Goal: Ask a question: Seek information or help from site administrators or community

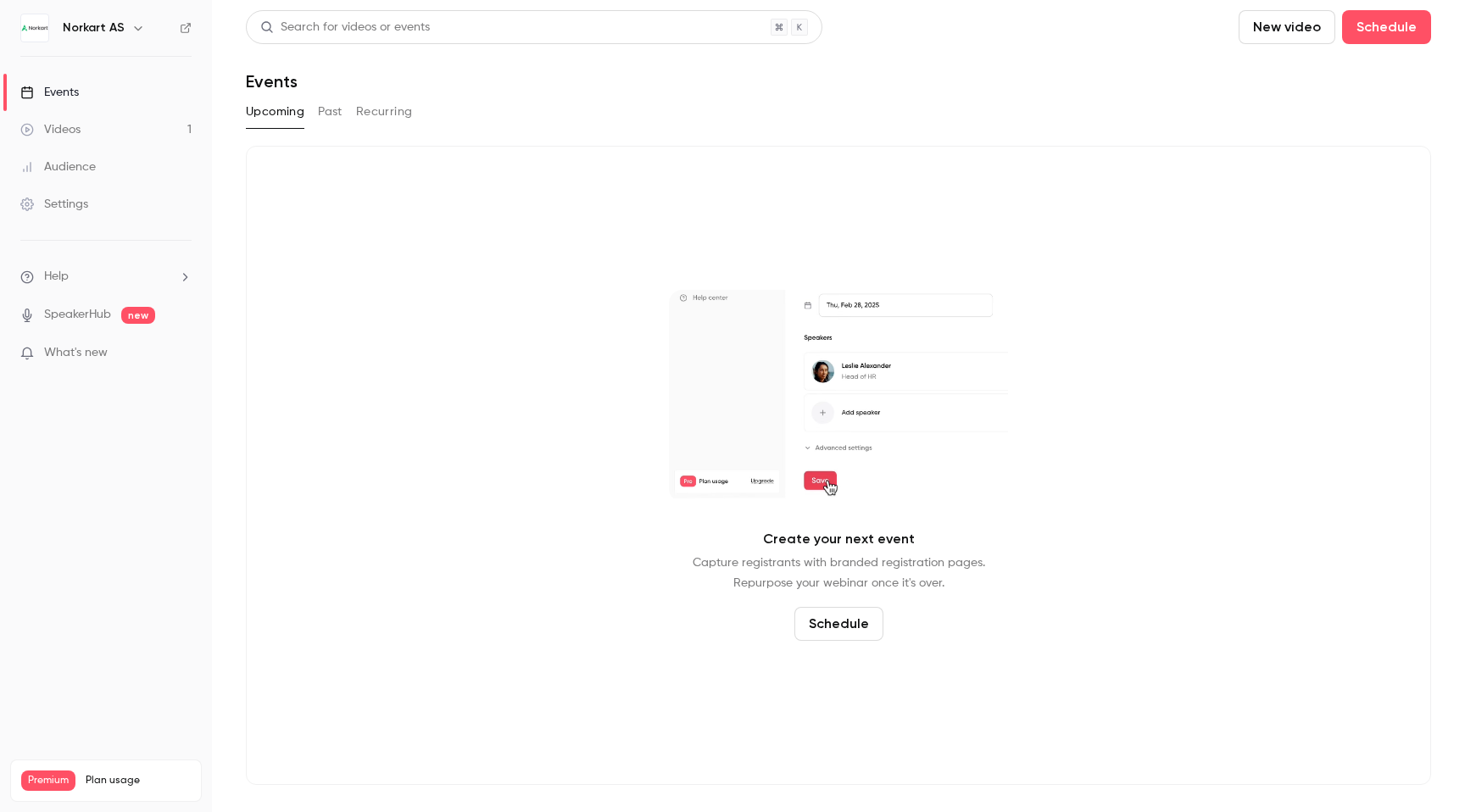
click at [107, 201] on link "Settings" at bounding box center [106, 205] width 212 height 38
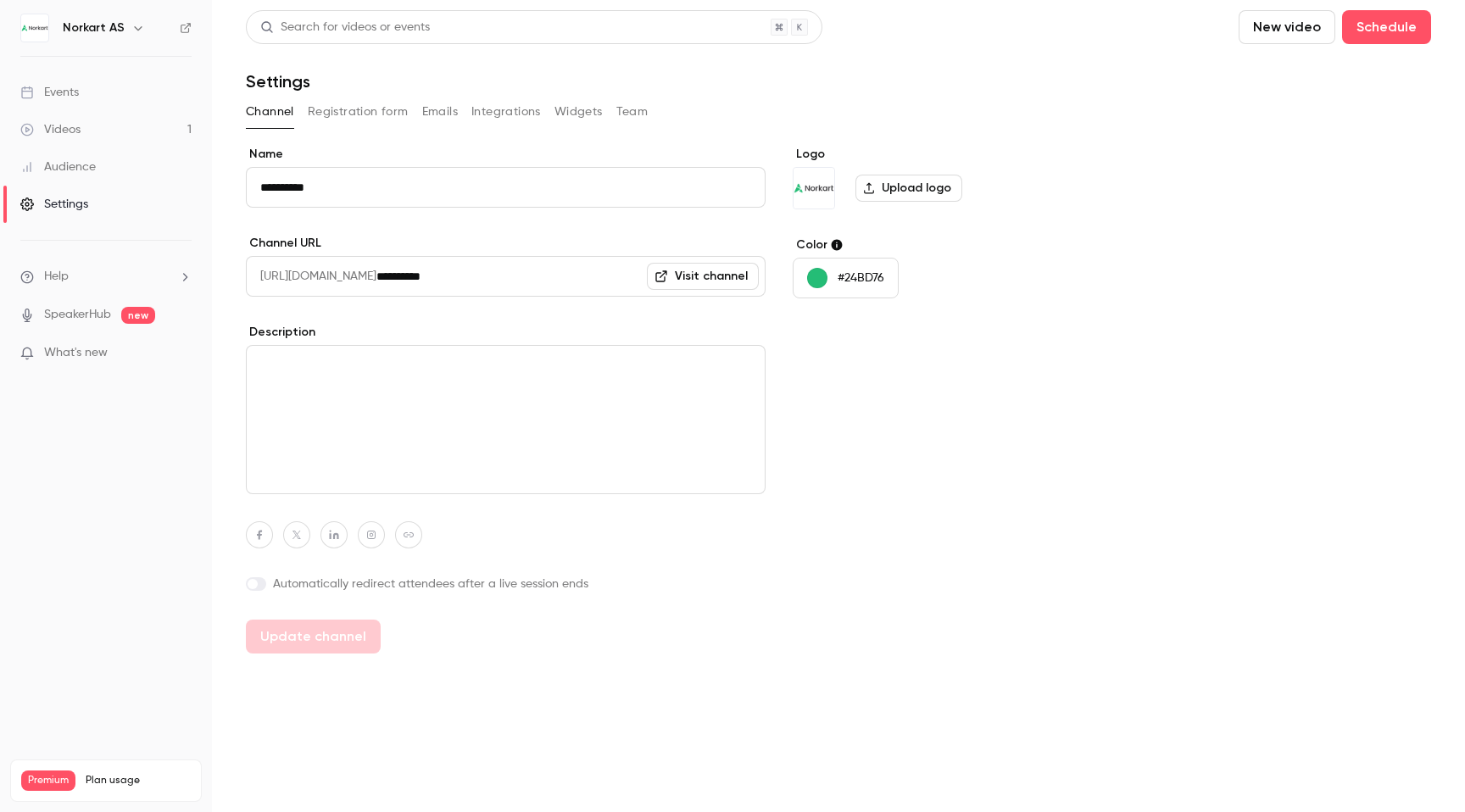
click at [138, 33] on icon "button" at bounding box center [137, 28] width 13 height 13
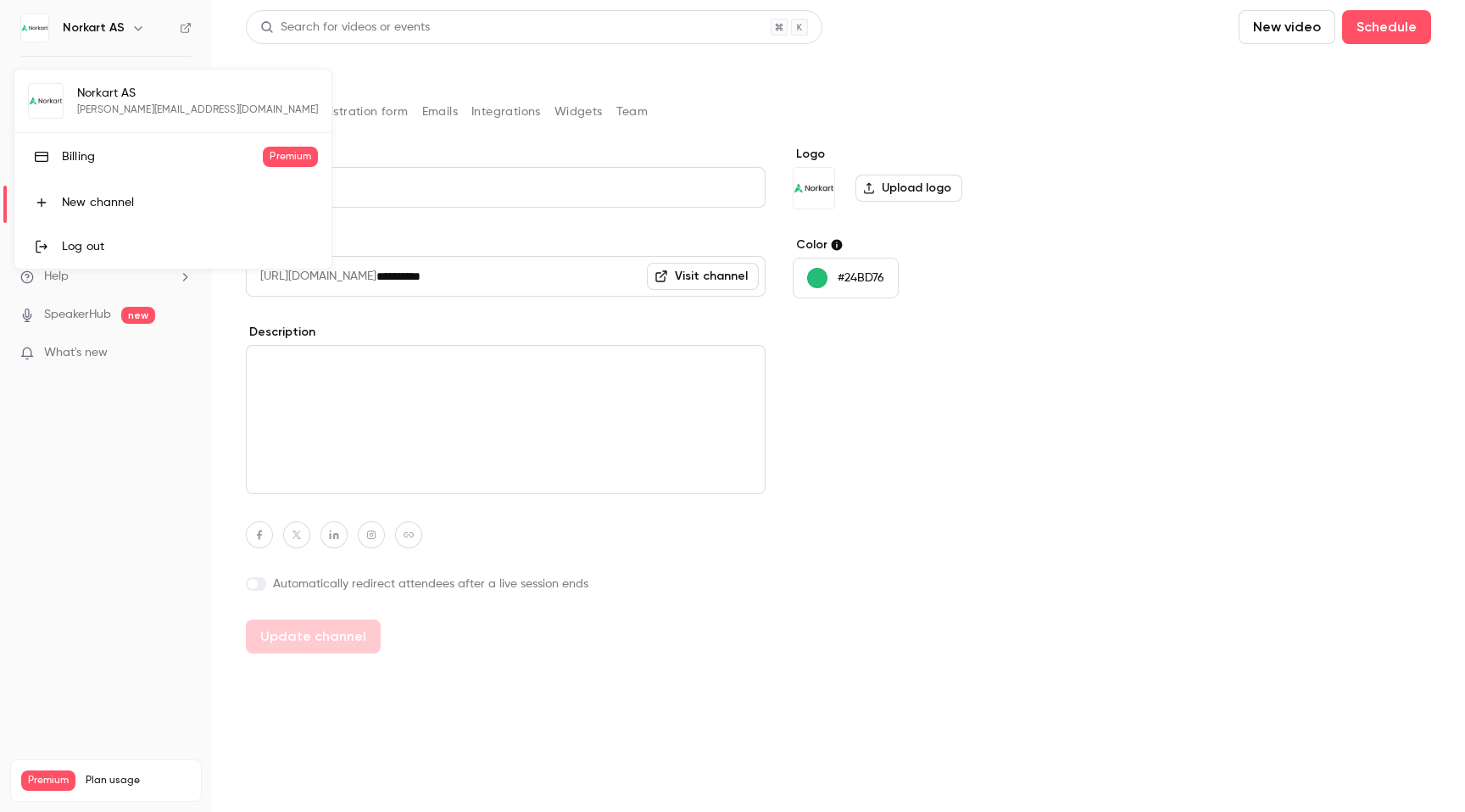
click at [136, 37] on div at bounding box center [732, 406] width 1465 height 812
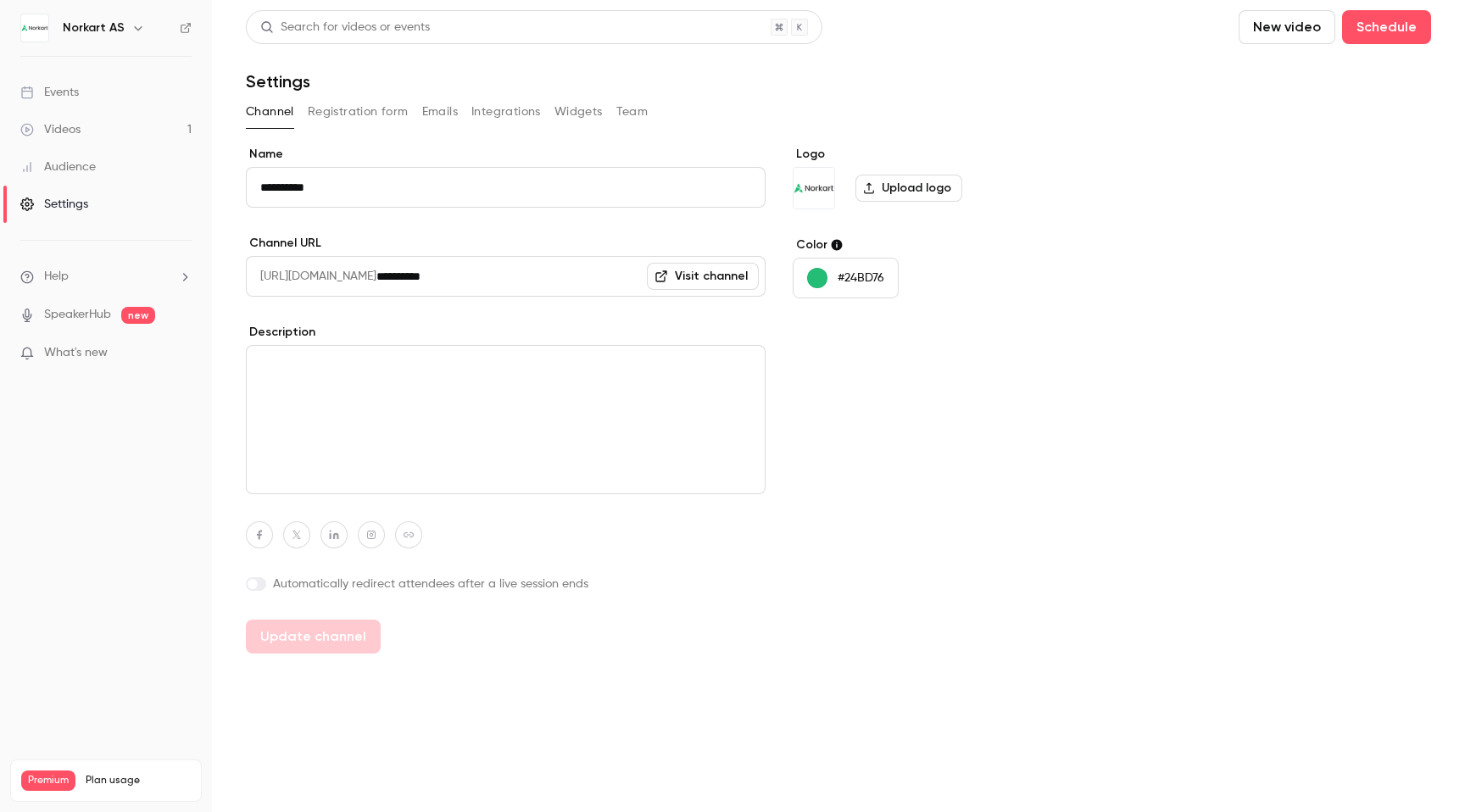
click at [619, 109] on button "Team" at bounding box center [632, 111] width 32 height 27
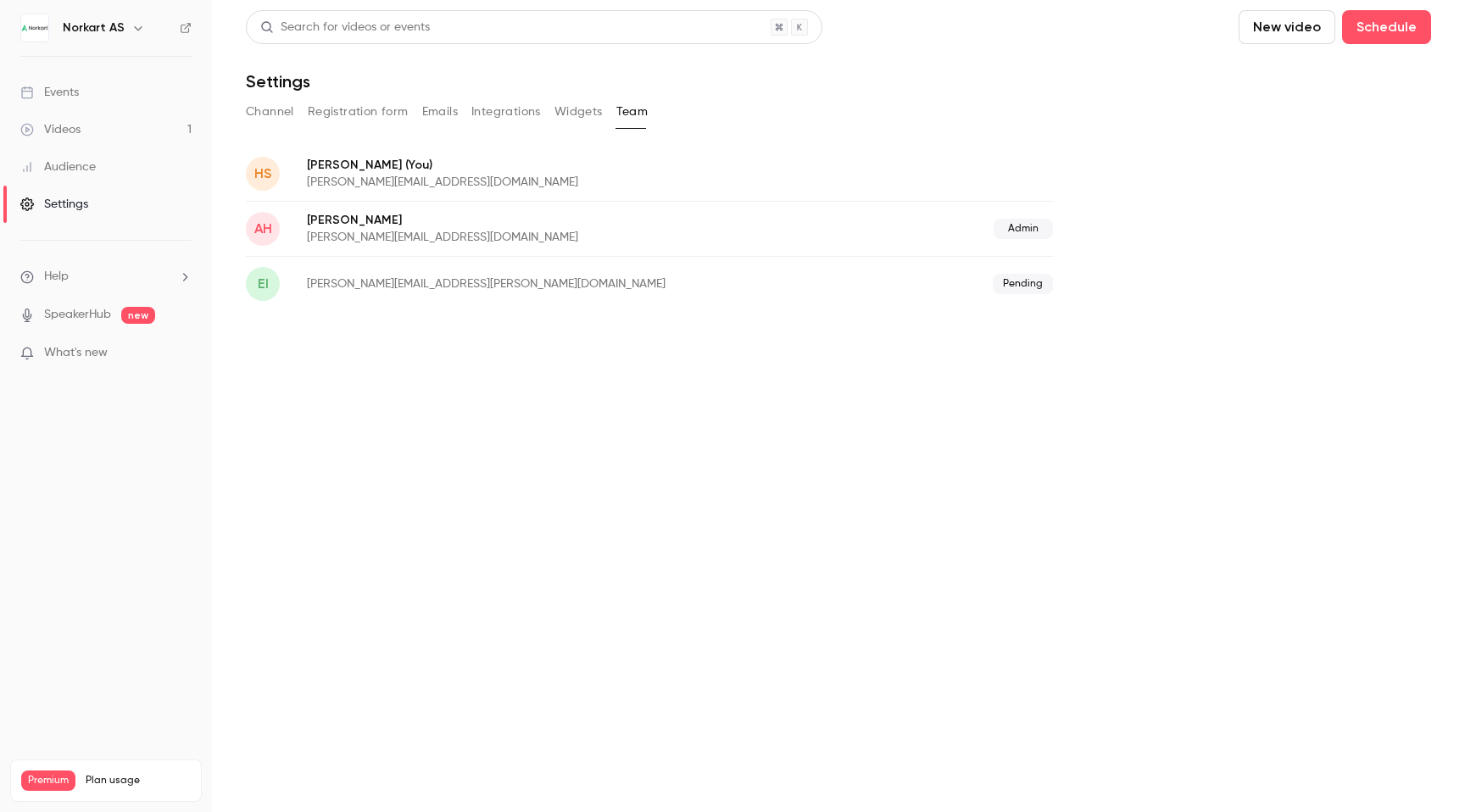
click at [106, 354] on span "What's new" at bounding box center [75, 353] width 64 height 18
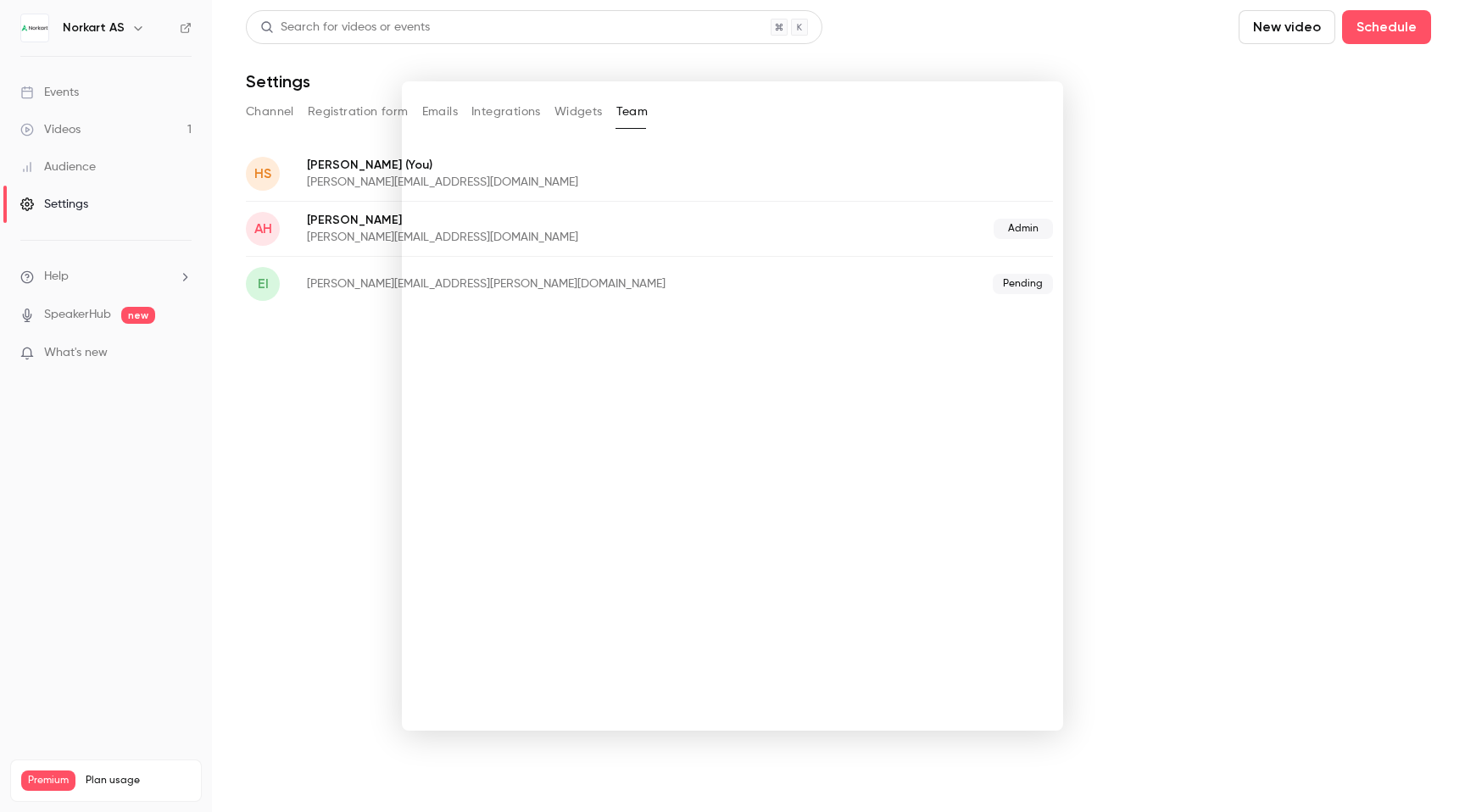
click at [1029, 44] on div at bounding box center [732, 406] width 1465 height 812
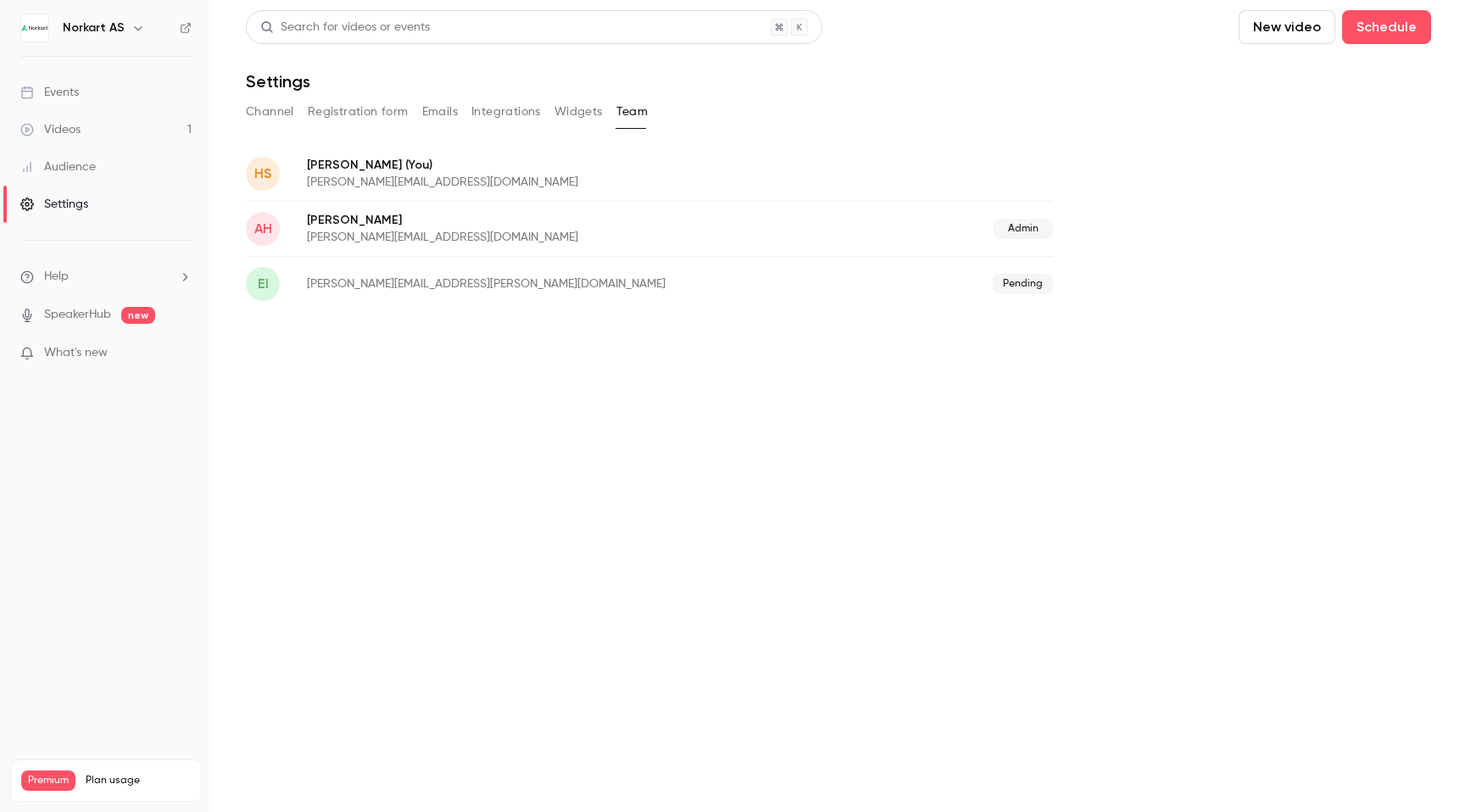
click at [259, 116] on button "Channel" at bounding box center [270, 111] width 49 height 27
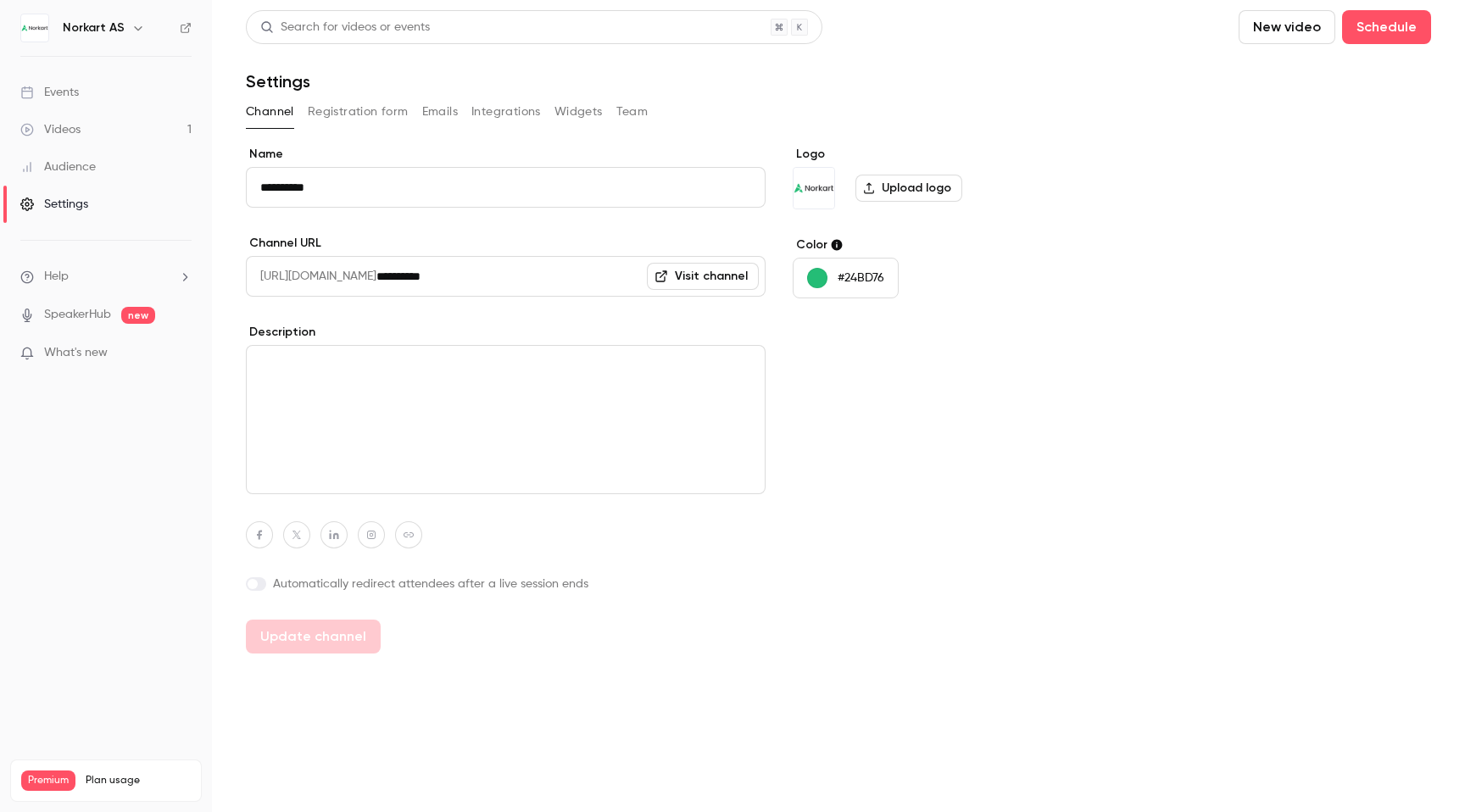
click at [587, 115] on button "Widgets" at bounding box center [578, 111] width 49 height 27
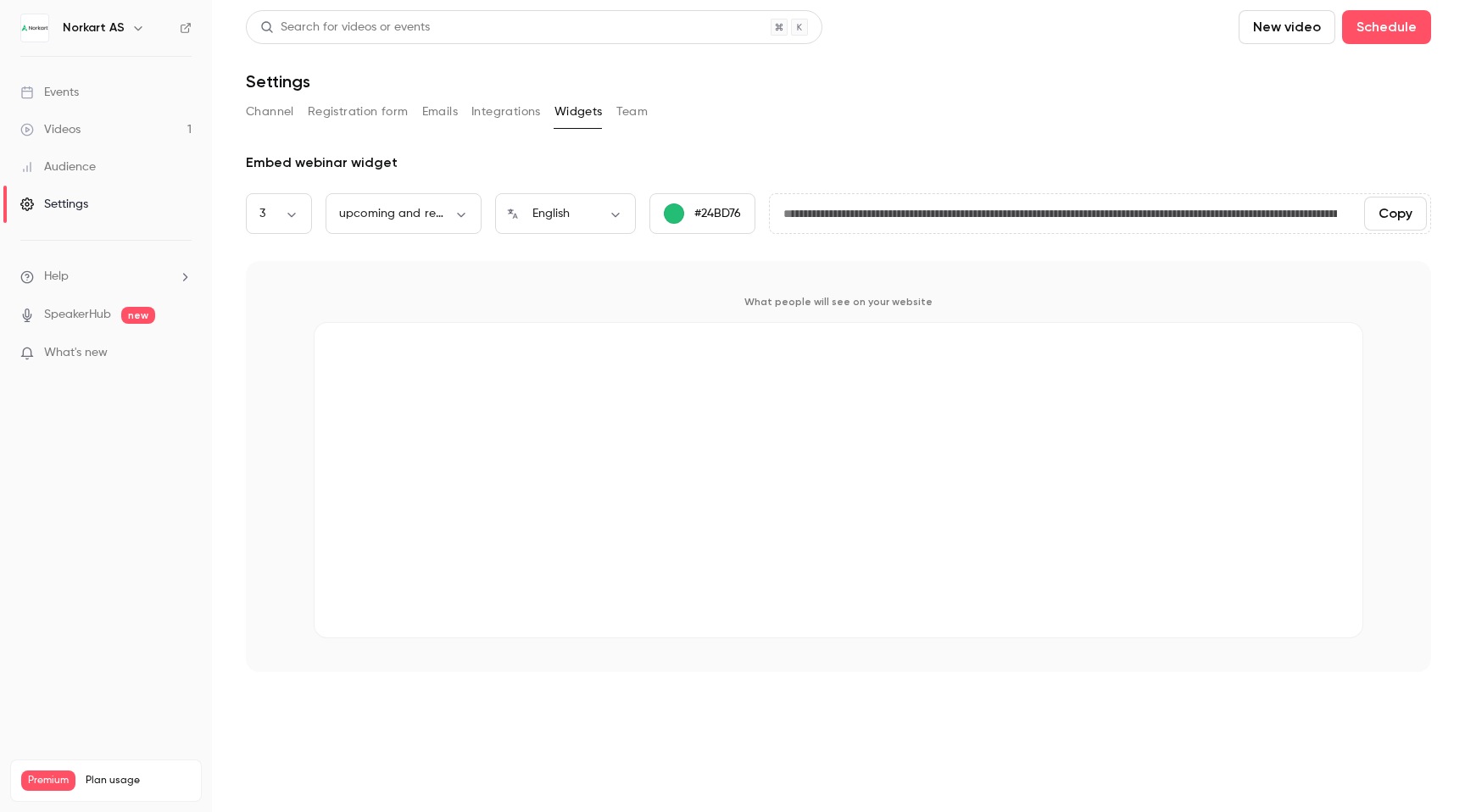
click at [484, 118] on button "Integrations" at bounding box center [506, 111] width 69 height 27
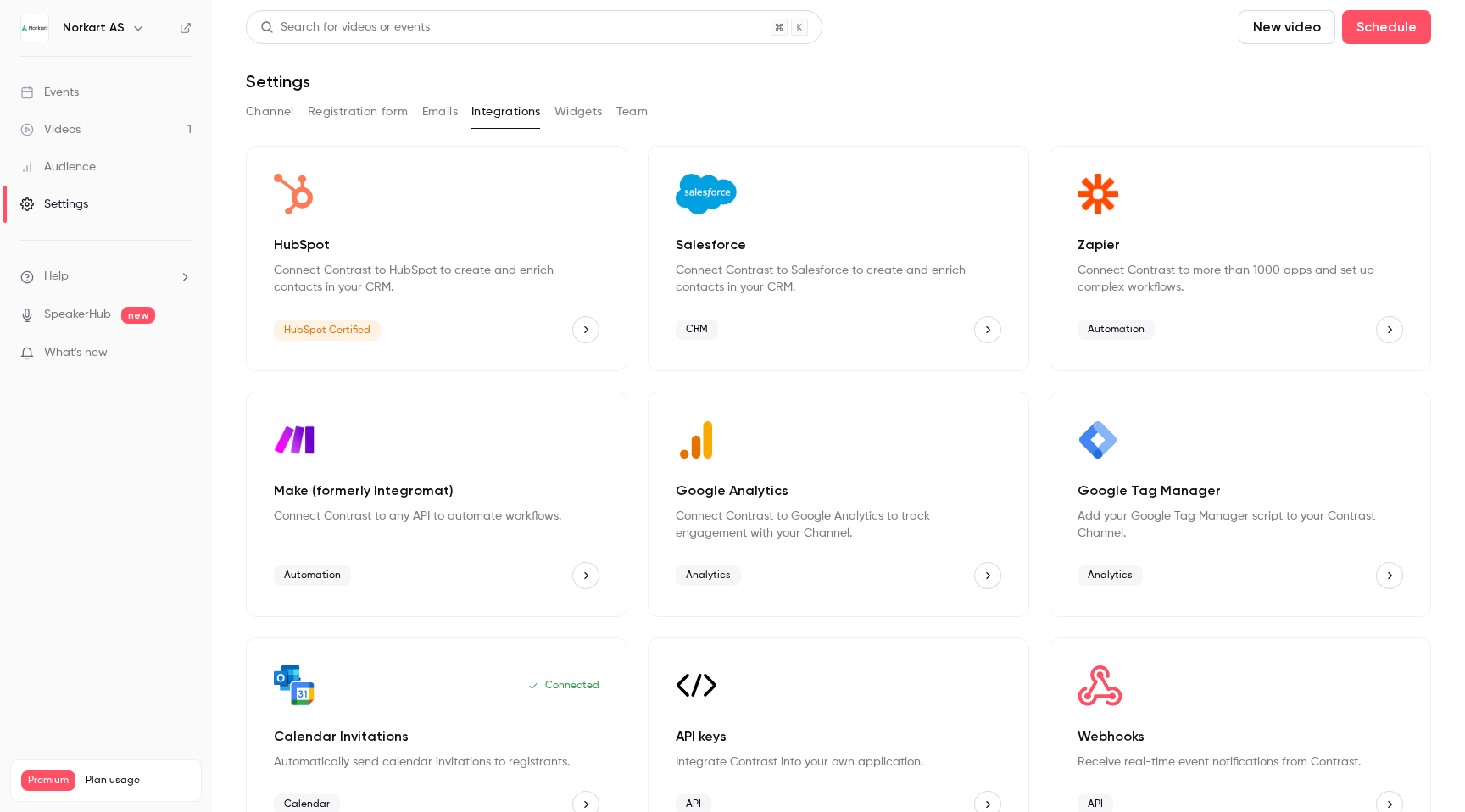
click at [645, 107] on button "Team" at bounding box center [632, 111] width 32 height 27
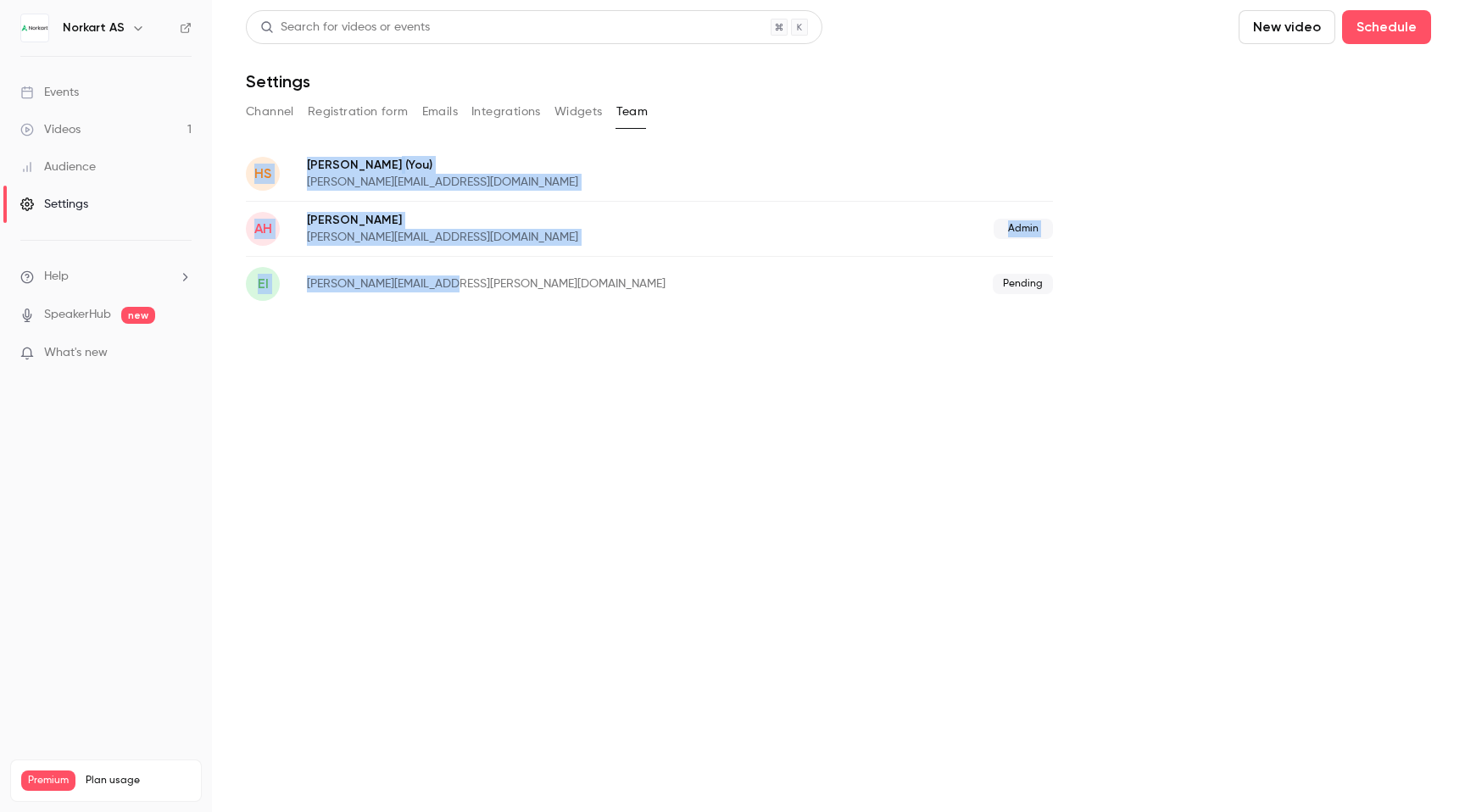
drag, startPoint x: 480, startPoint y: 296, endPoint x: 252, endPoint y: 132, distance: 280.9
click at [251, 132] on div "Search for videos or events New video Schedule Settings Channel Registration fo…" at bounding box center [838, 160] width 1185 height 301
click at [578, 270] on div "ei [PERSON_NAME][EMAIL_ADDRESS][PERSON_NAME][DOMAIN_NAME] Pending" at bounding box center [649, 283] width 807 height 55
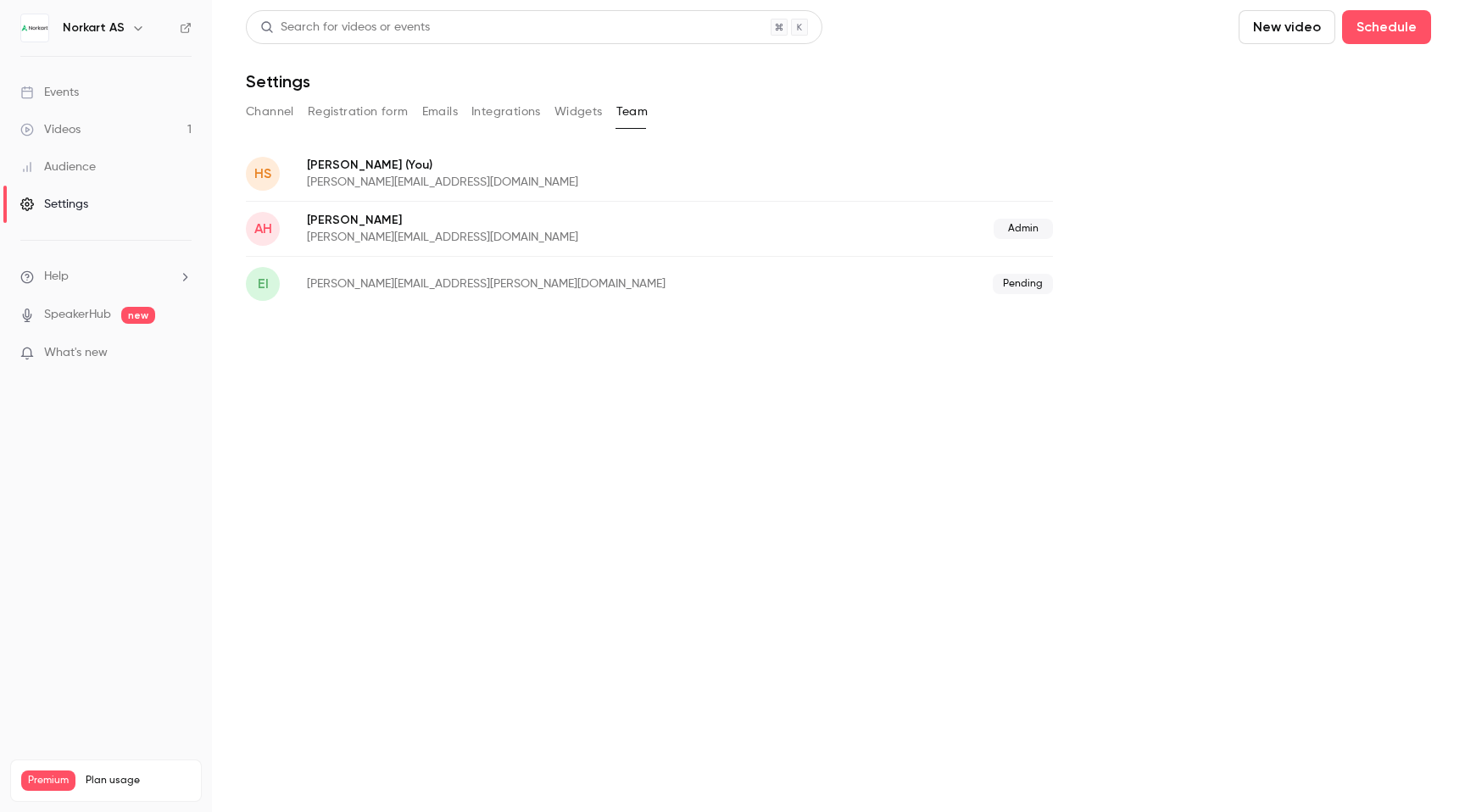
click at [323, 337] on main "Search for videos or events New video Schedule Settings Channel Registration fo…" at bounding box center [838, 406] width 1253 height 812
click at [59, 771] on span "Premium" at bounding box center [49, 781] width 54 height 21
click at [78, 93] on div "Events" at bounding box center [49, 92] width 58 height 17
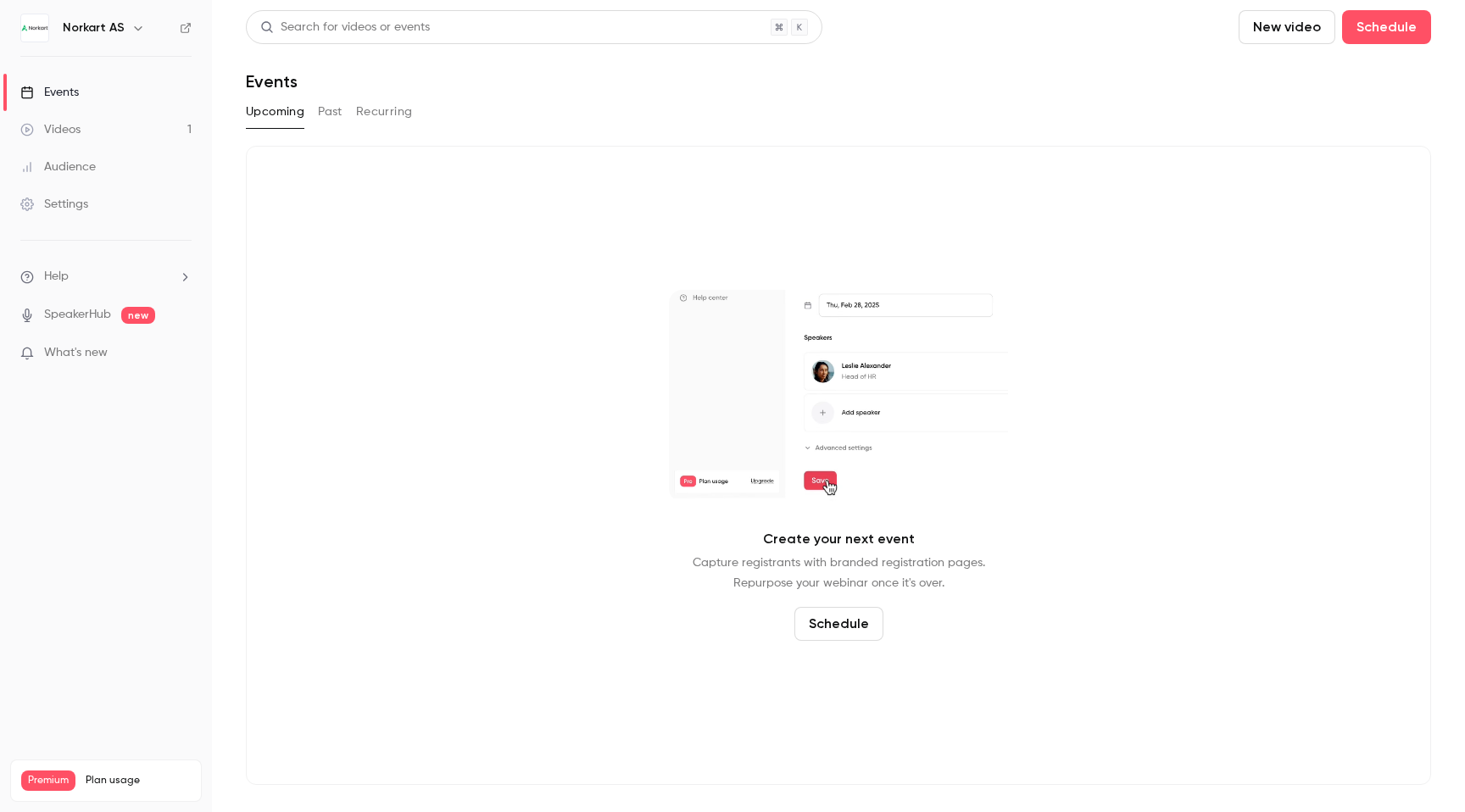
click at [131, 23] on icon "button" at bounding box center [137, 28] width 13 height 13
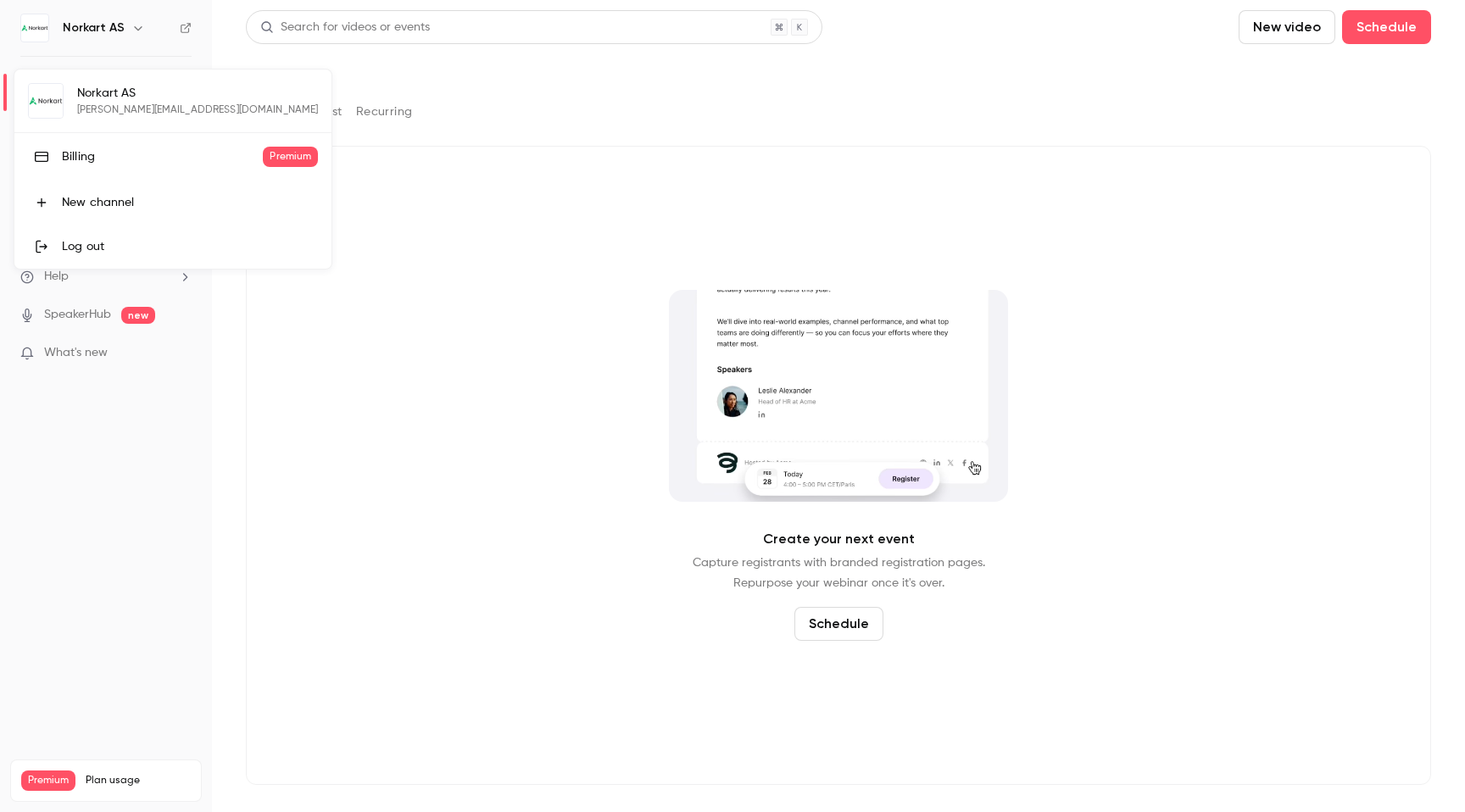
click at [129, 23] on div at bounding box center [732, 406] width 1465 height 812
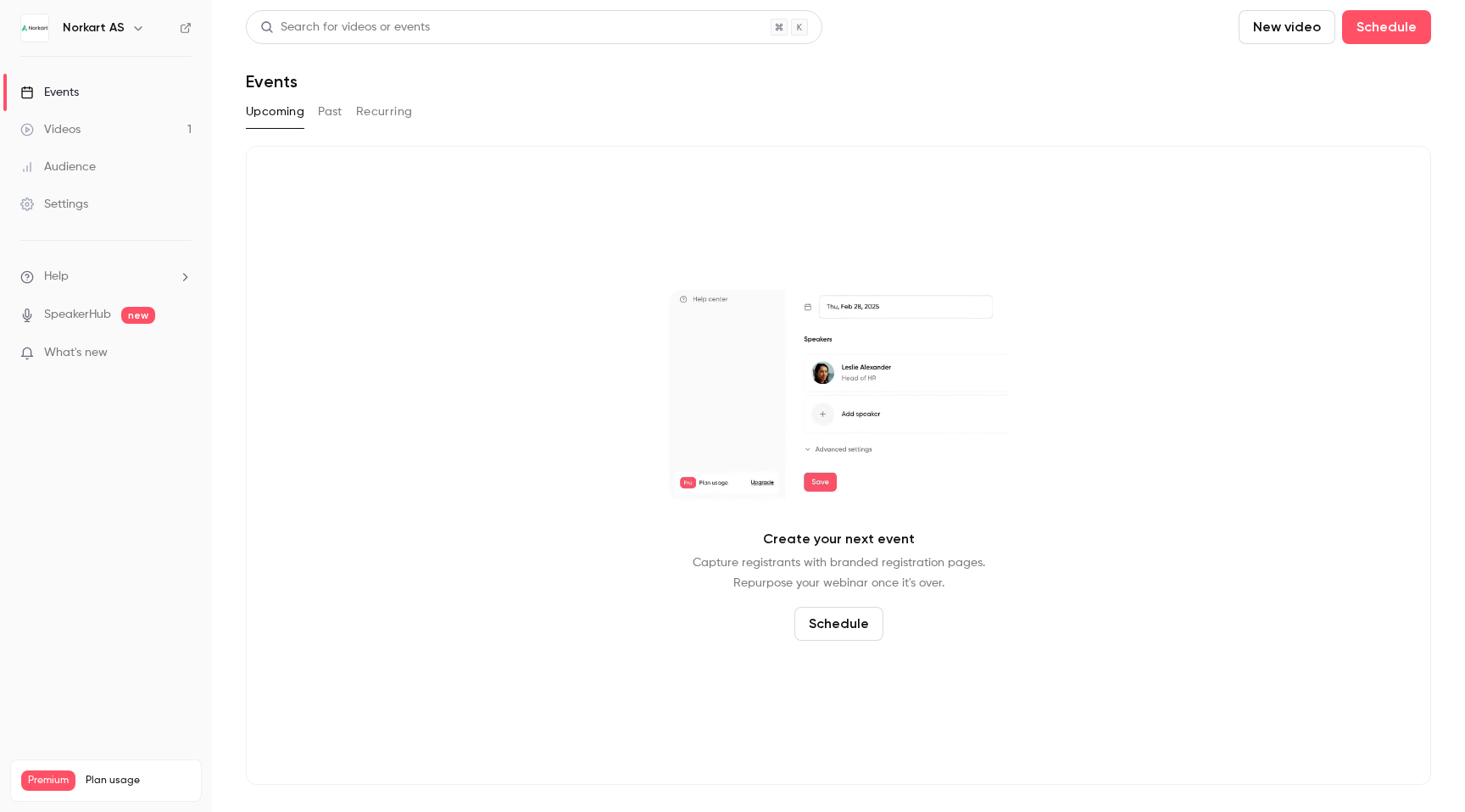
click at [71, 207] on div "Settings" at bounding box center [54, 204] width 67 height 17
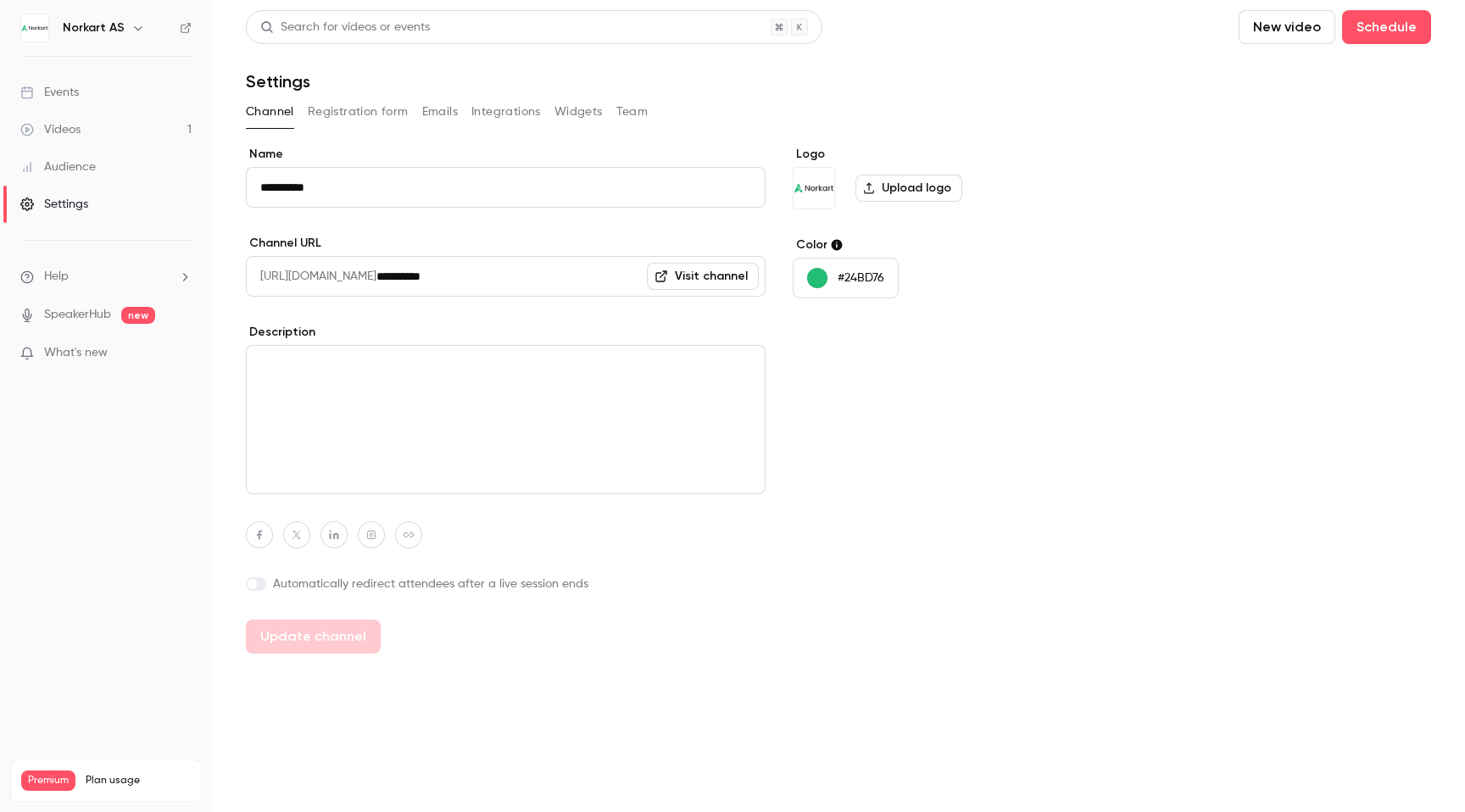
click at [349, 112] on button "Registration form" at bounding box center [358, 111] width 101 height 27
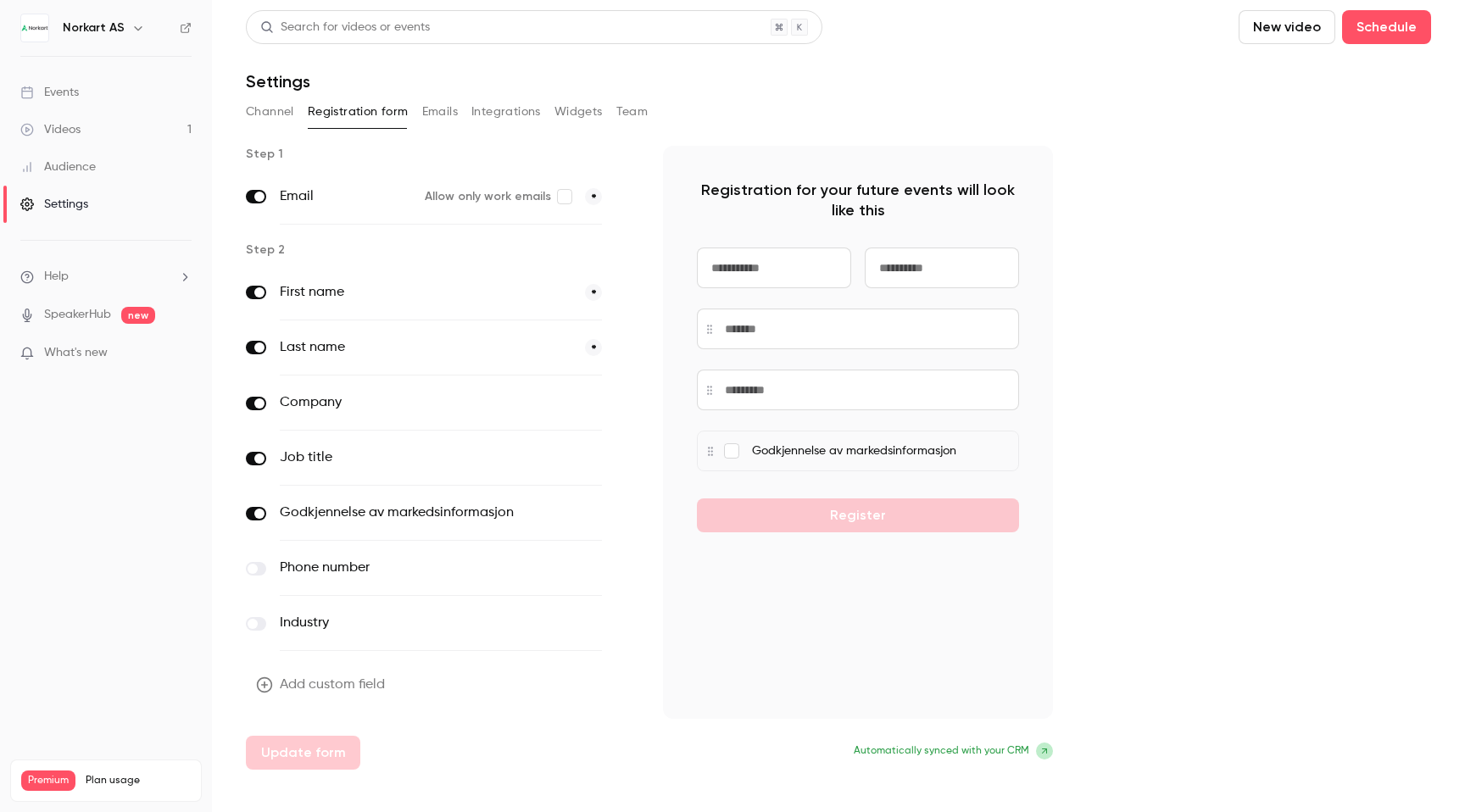
click at [439, 111] on button "Emails" at bounding box center [440, 111] width 36 height 27
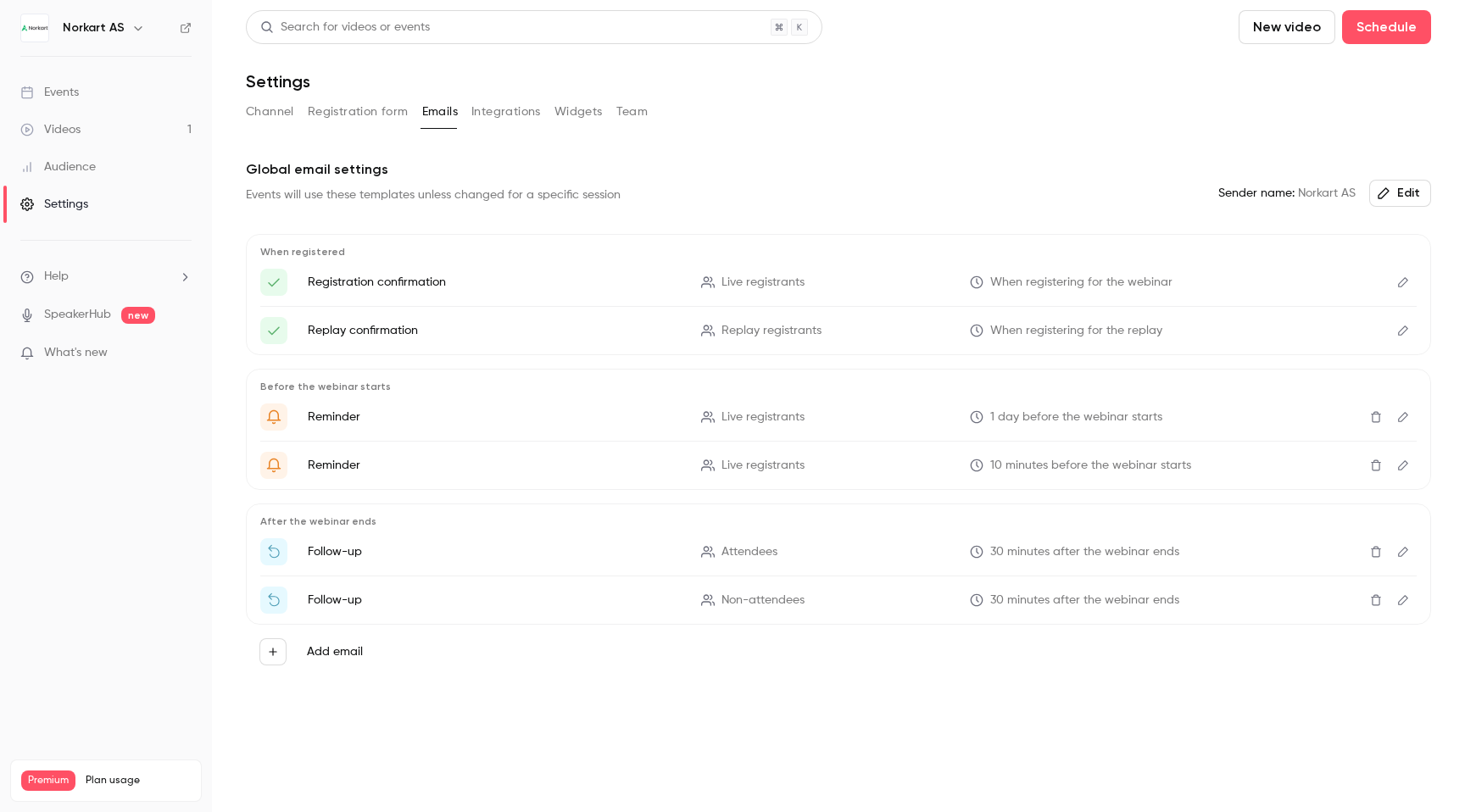
click at [513, 113] on button "Integrations" at bounding box center [506, 111] width 69 height 27
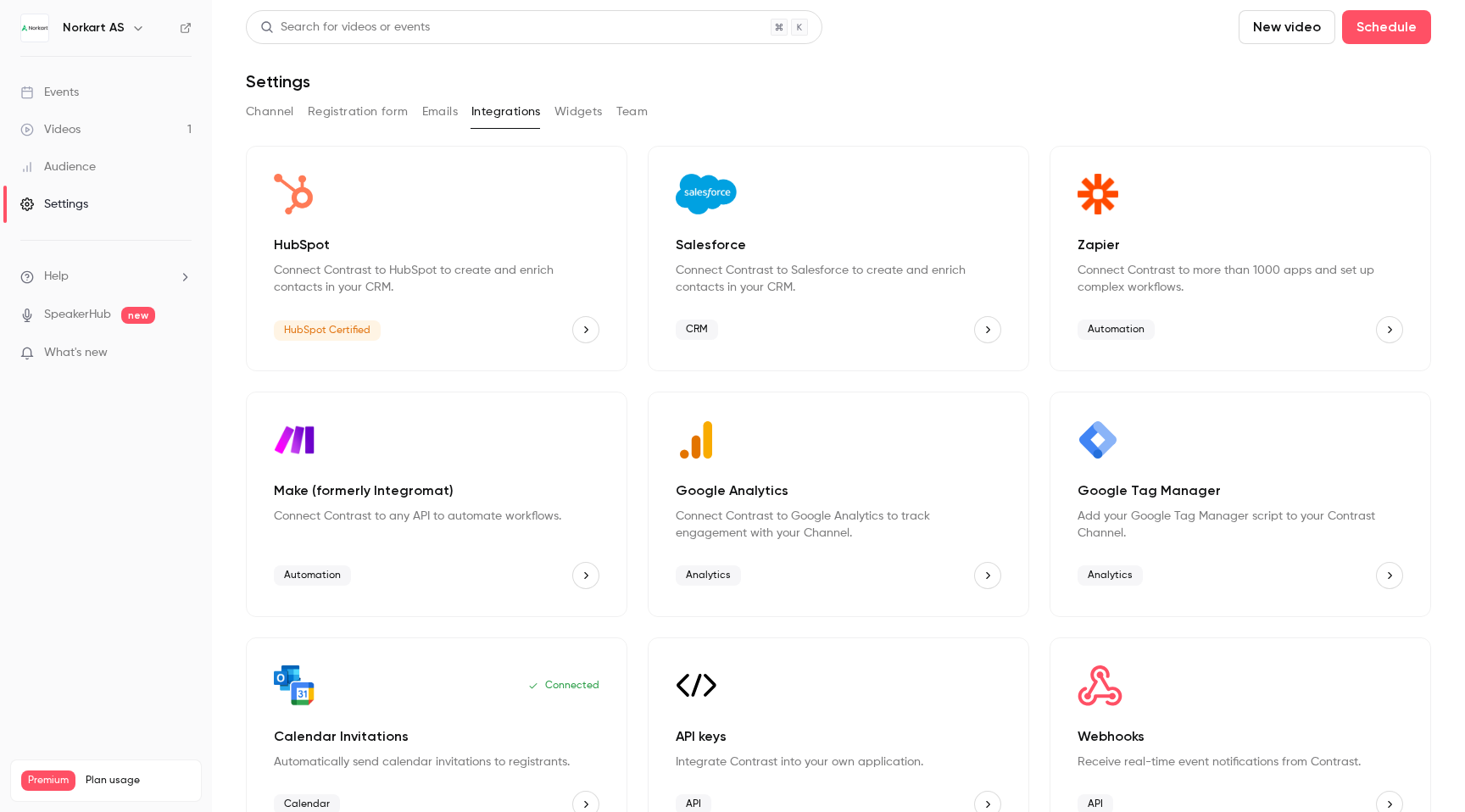
click at [587, 119] on button "Widgets" at bounding box center [578, 111] width 49 height 27
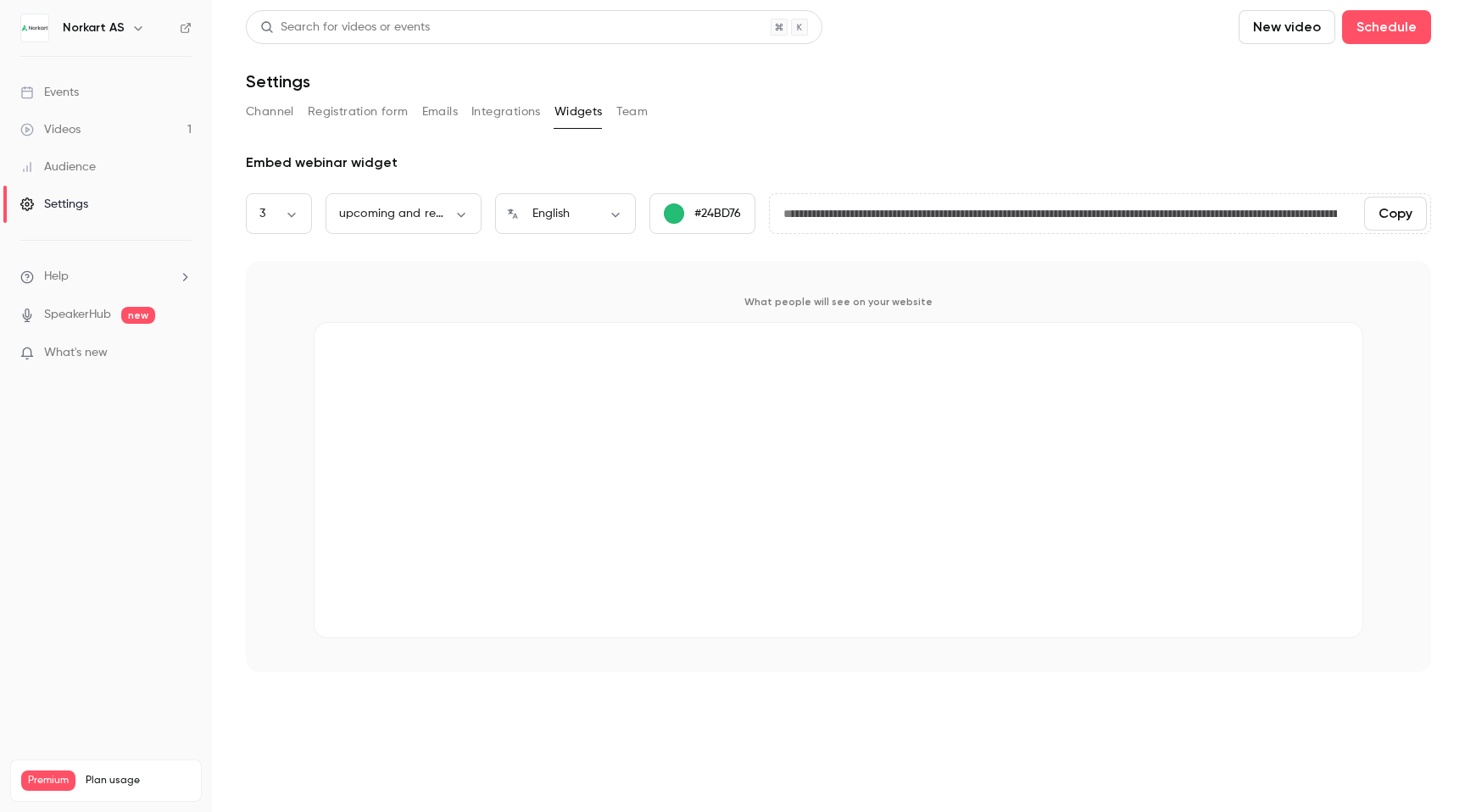
click at [510, 115] on button "Integrations" at bounding box center [506, 111] width 69 height 27
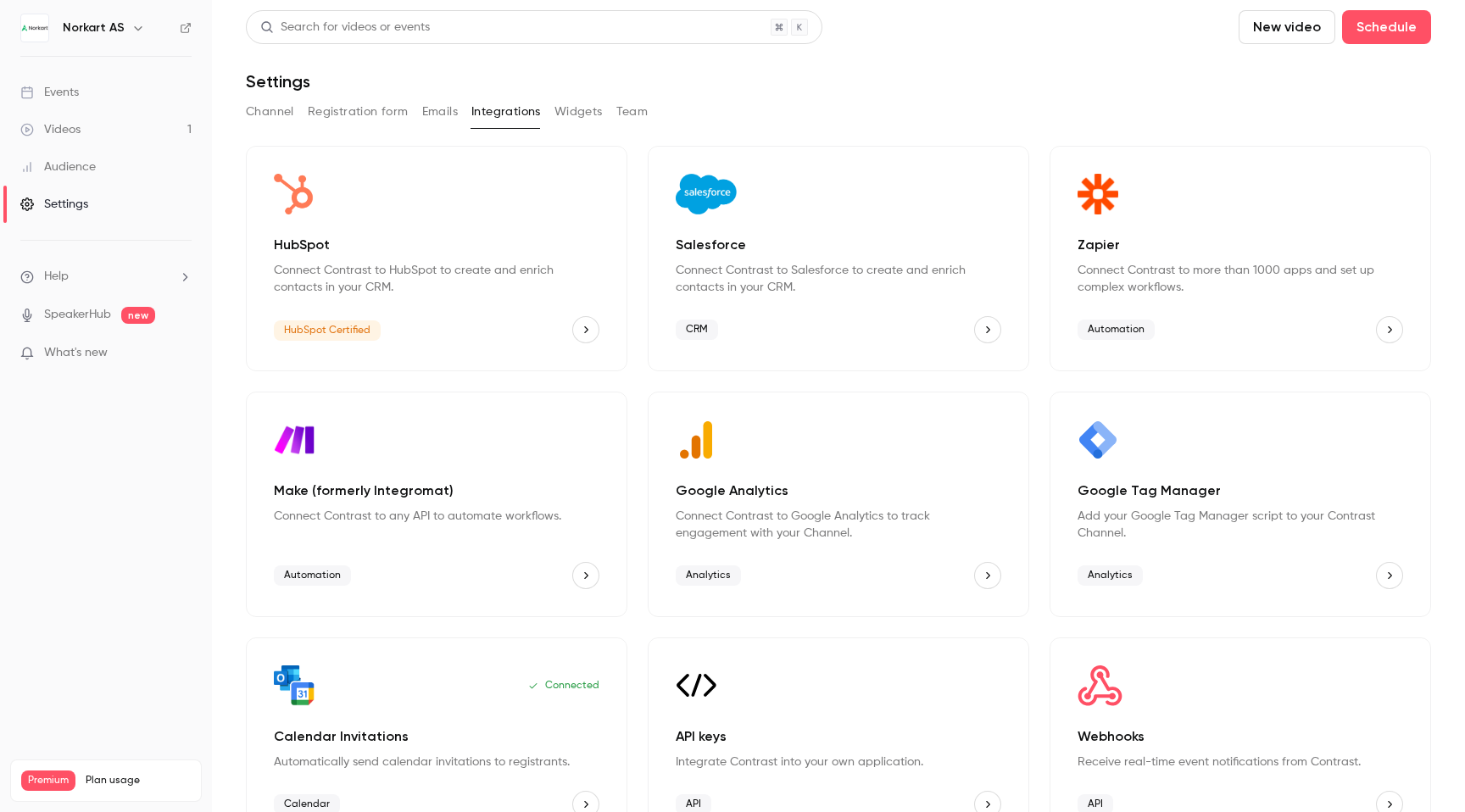
click at [593, 107] on button "Widgets" at bounding box center [578, 111] width 49 height 27
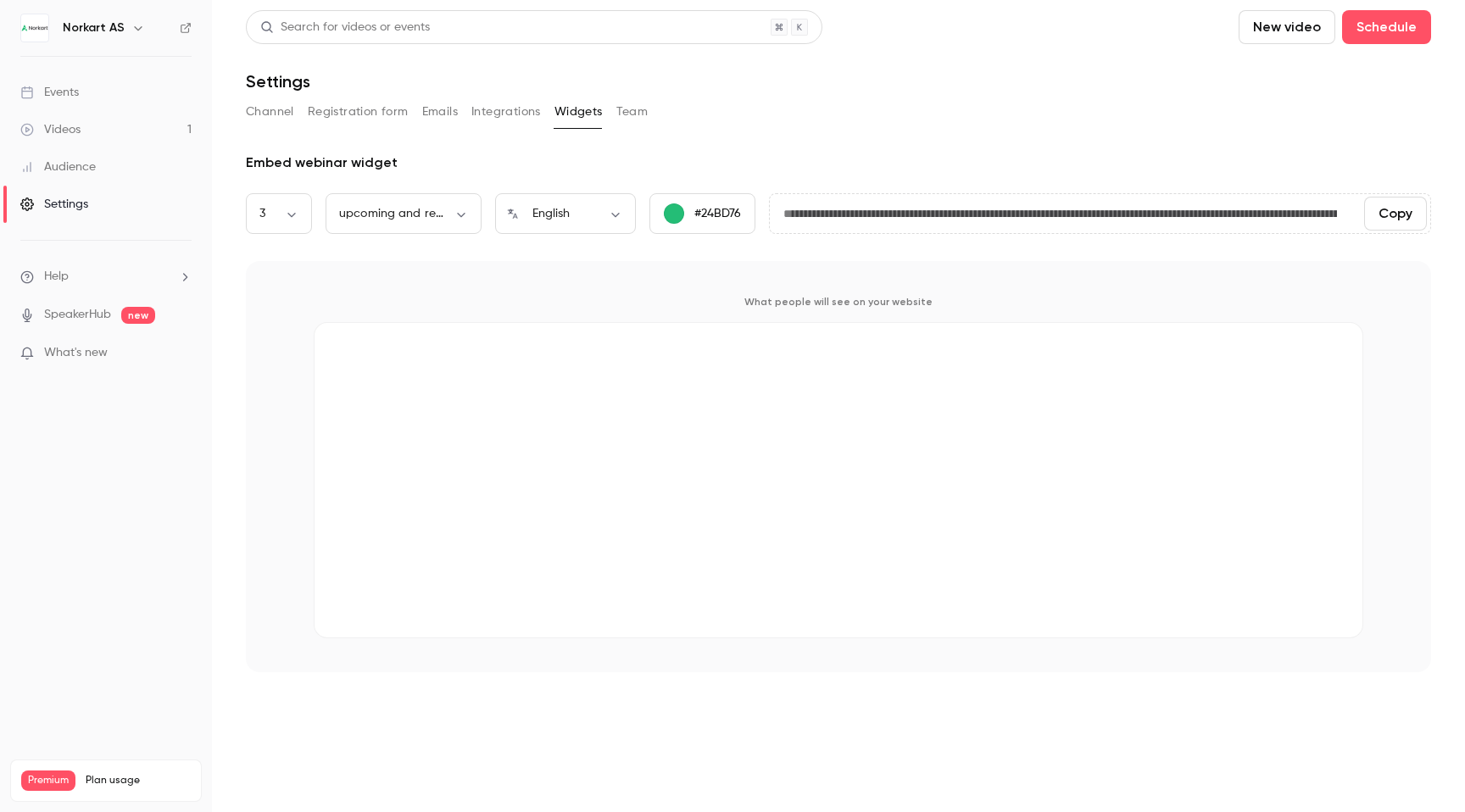
click at [657, 105] on div "Channel Registration form Emails Integrations Widgets Team" at bounding box center [838, 111] width 1185 height 27
click at [624, 125] on button "Team" at bounding box center [632, 111] width 32 height 27
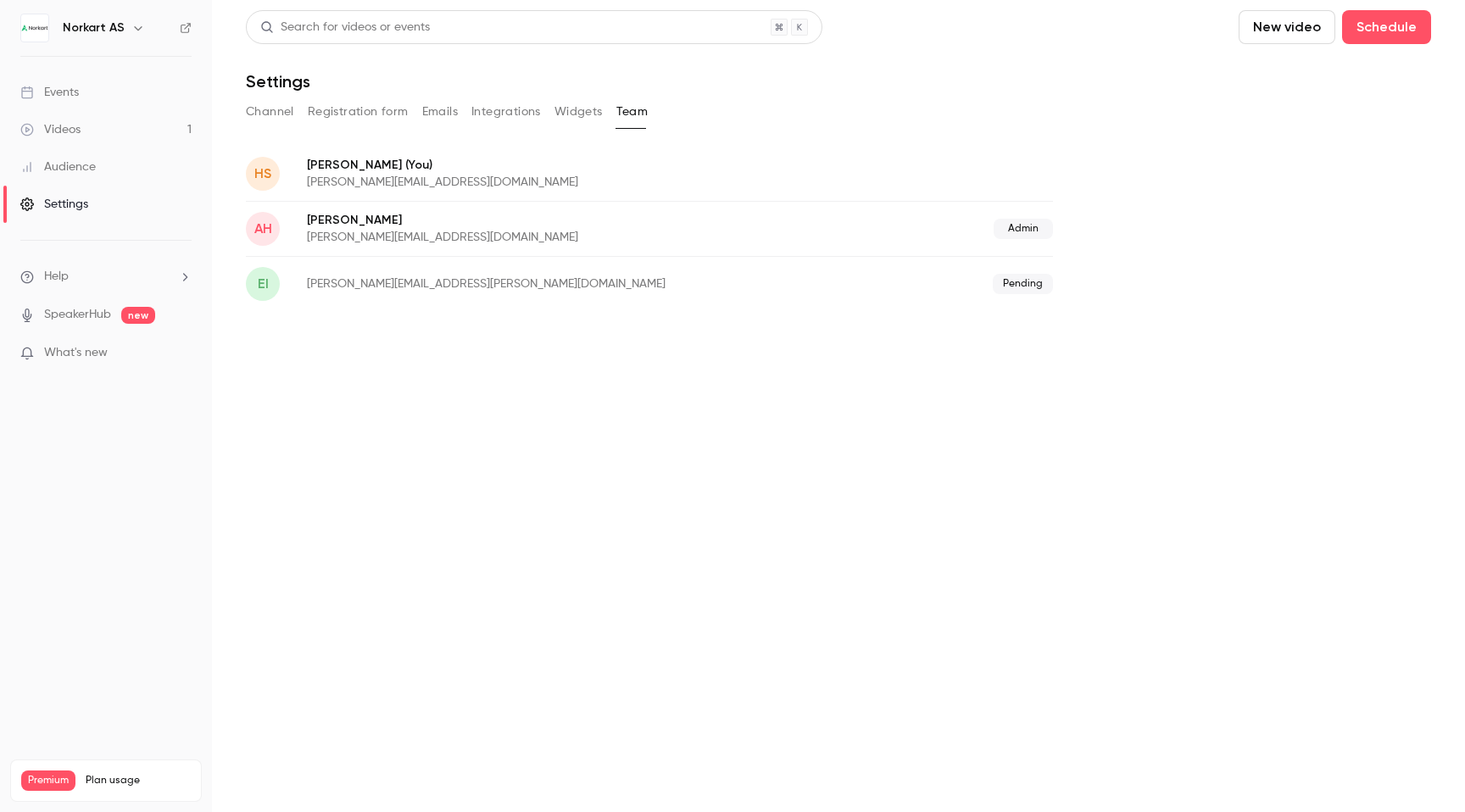
click at [1315, 195] on div "HS [PERSON_NAME] (You) [PERSON_NAME][EMAIL_ADDRESS][DOMAIN_NAME] AH [PERSON_NAM…" at bounding box center [838, 228] width 1185 height 165
click at [1311, 194] on div "HS [PERSON_NAME] (You) [PERSON_NAME][EMAIL_ADDRESS][DOMAIN_NAME] AH [PERSON_NAM…" at bounding box center [838, 228] width 1185 height 165
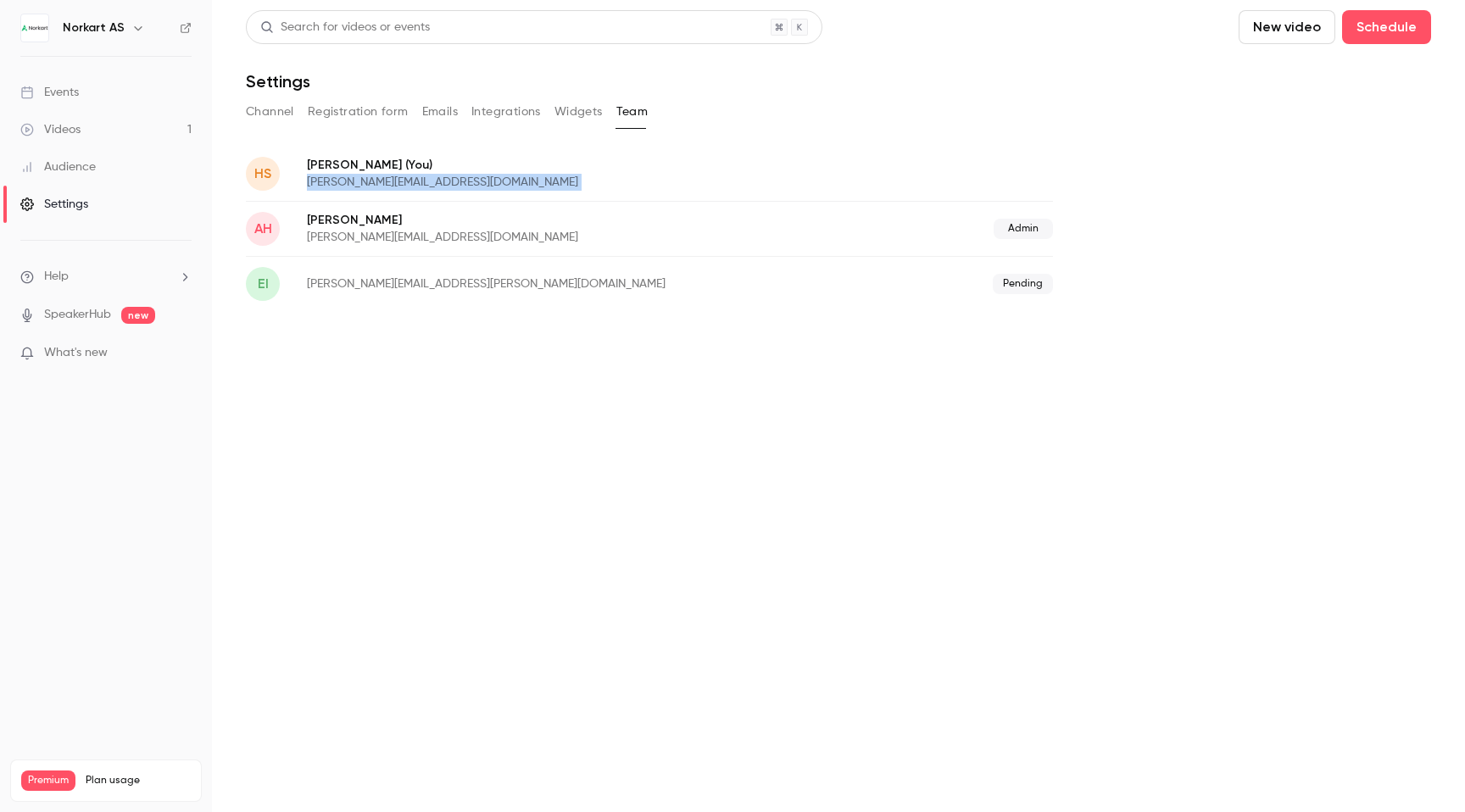
click at [1311, 194] on div "HS [PERSON_NAME] (You) [PERSON_NAME][EMAIL_ADDRESS][DOMAIN_NAME] AH [PERSON_NAM…" at bounding box center [838, 228] width 1185 height 165
click at [1201, 373] on main "Search for videos or events New video Schedule Settings Channel Registration fo…" at bounding box center [838, 406] width 1253 height 812
click at [829, 274] on div "Pending" at bounding box center [940, 284] width 224 height 21
click at [496, 328] on main "Search for videos or events New video Schedule Settings Channel Registration fo…" at bounding box center [838, 406] width 1253 height 812
click at [184, 26] on icon at bounding box center [185, 28] width 12 height 12
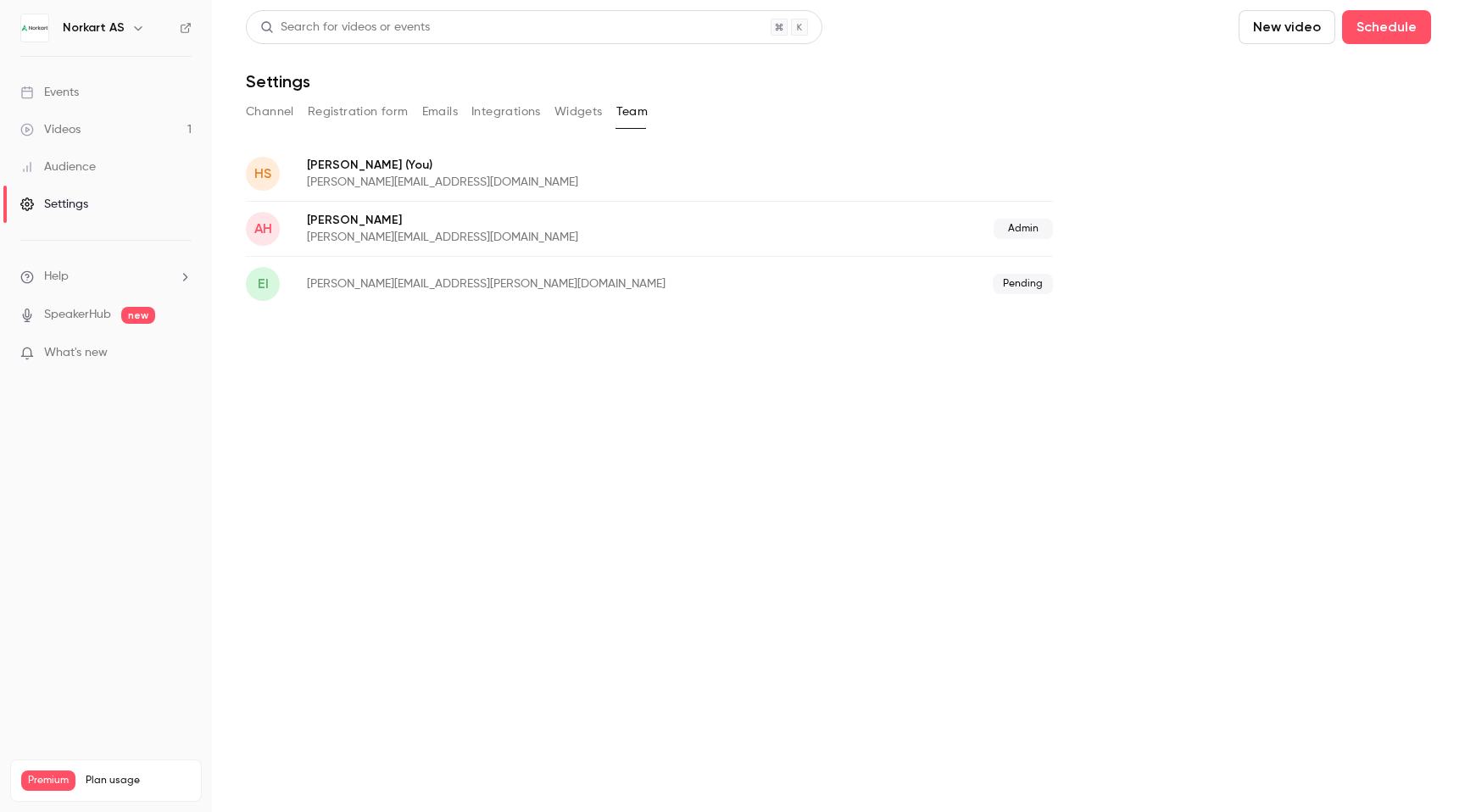
click at [72, 154] on link "Audience" at bounding box center [106, 167] width 212 height 38
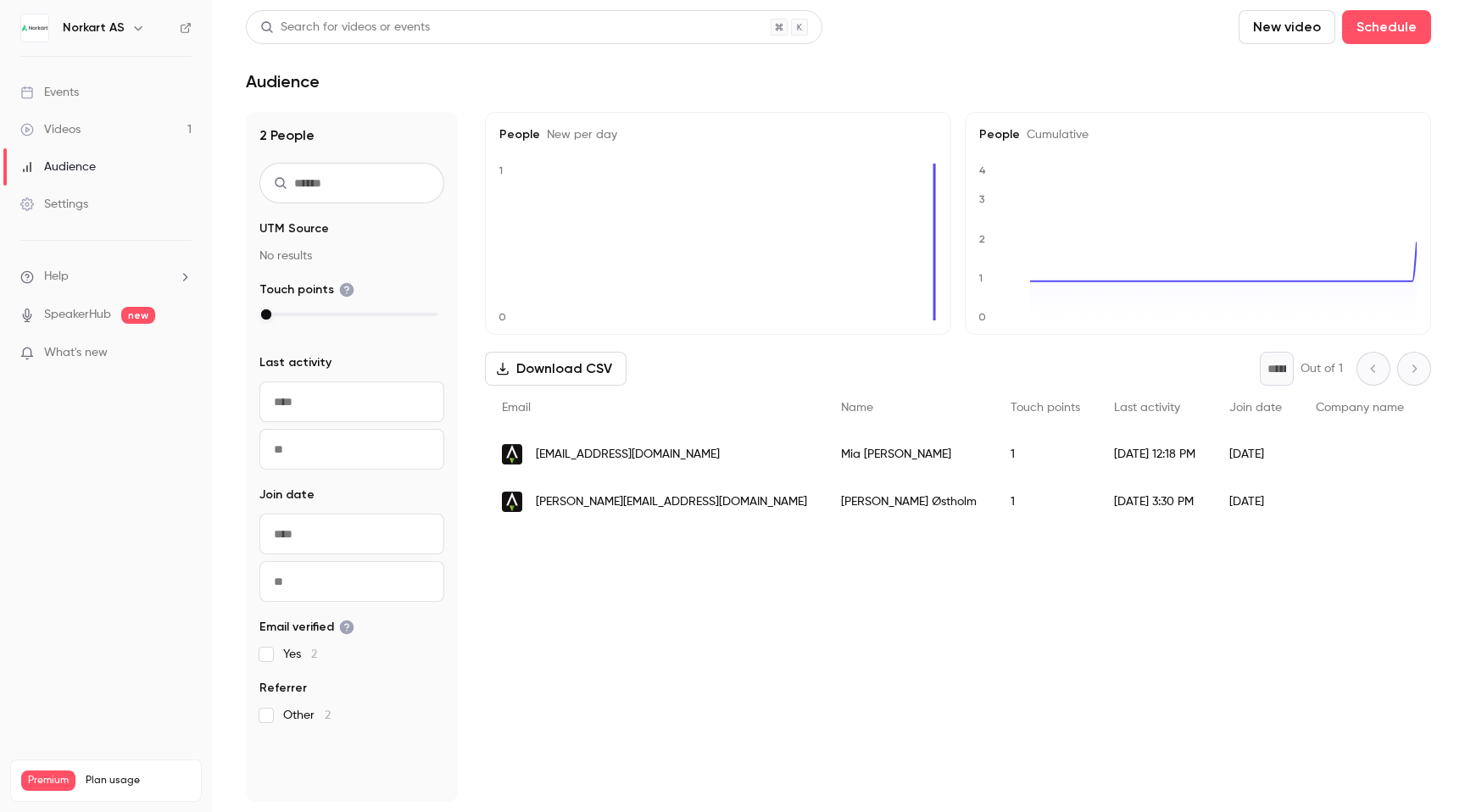
click at [69, 132] on div "Videos" at bounding box center [50, 129] width 60 height 17
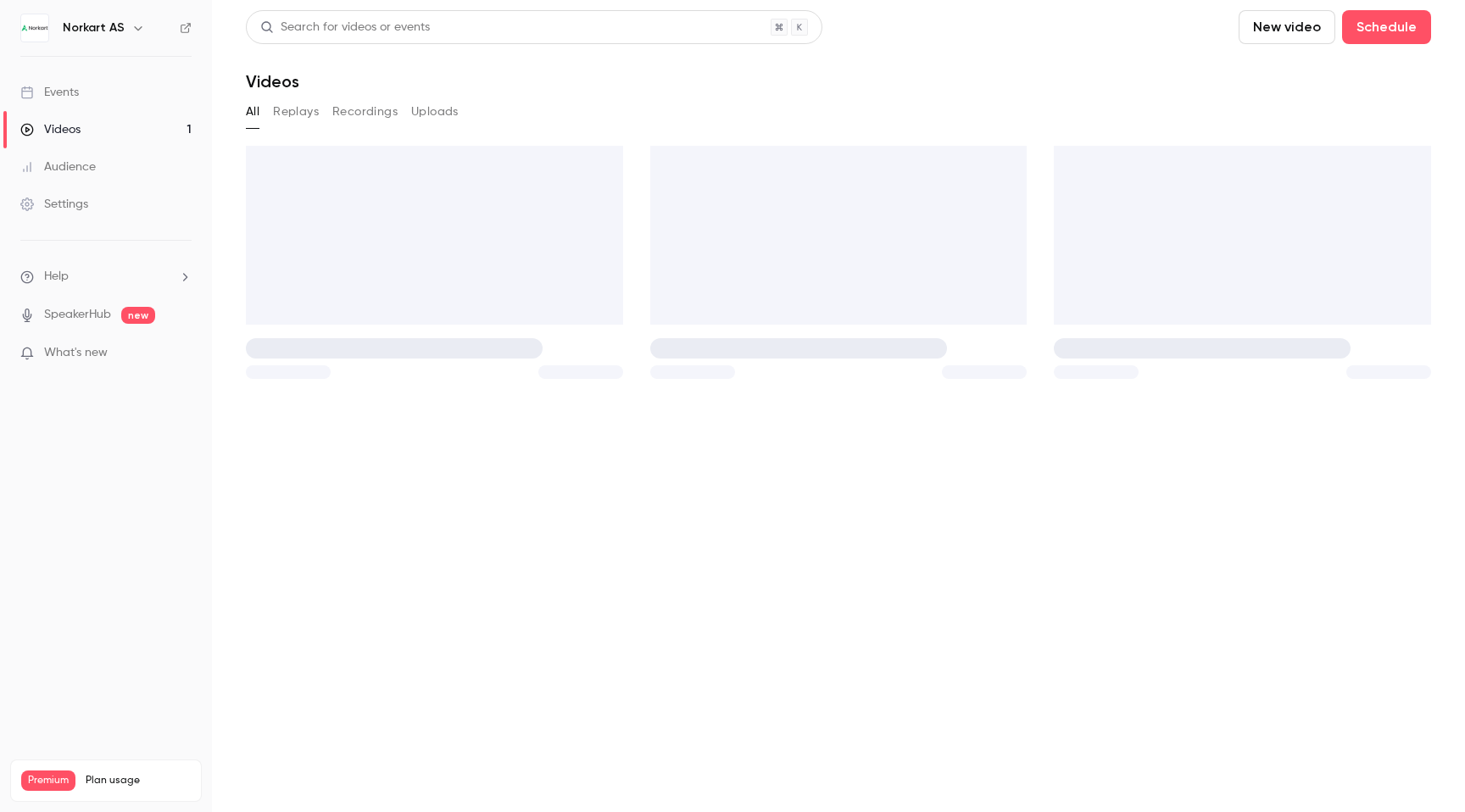
click at [71, 165] on div "Audience" at bounding box center [58, 166] width 75 height 17
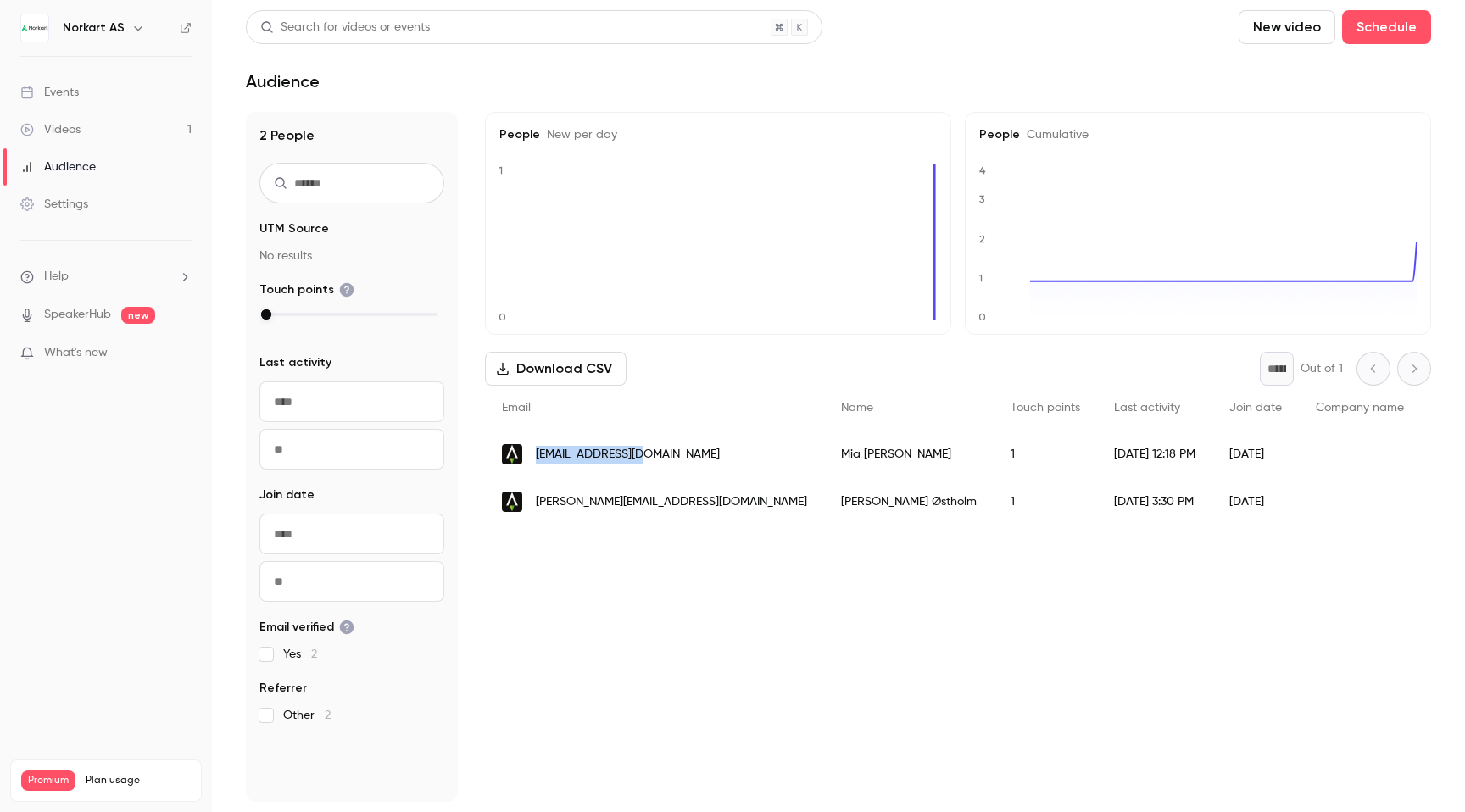
drag, startPoint x: 666, startPoint y: 458, endPoint x: 531, endPoint y: 457, distance: 135.0
click at [531, 457] on div "[EMAIL_ADDRESS][DOMAIN_NAME]" at bounding box center [654, 454] width 339 height 48
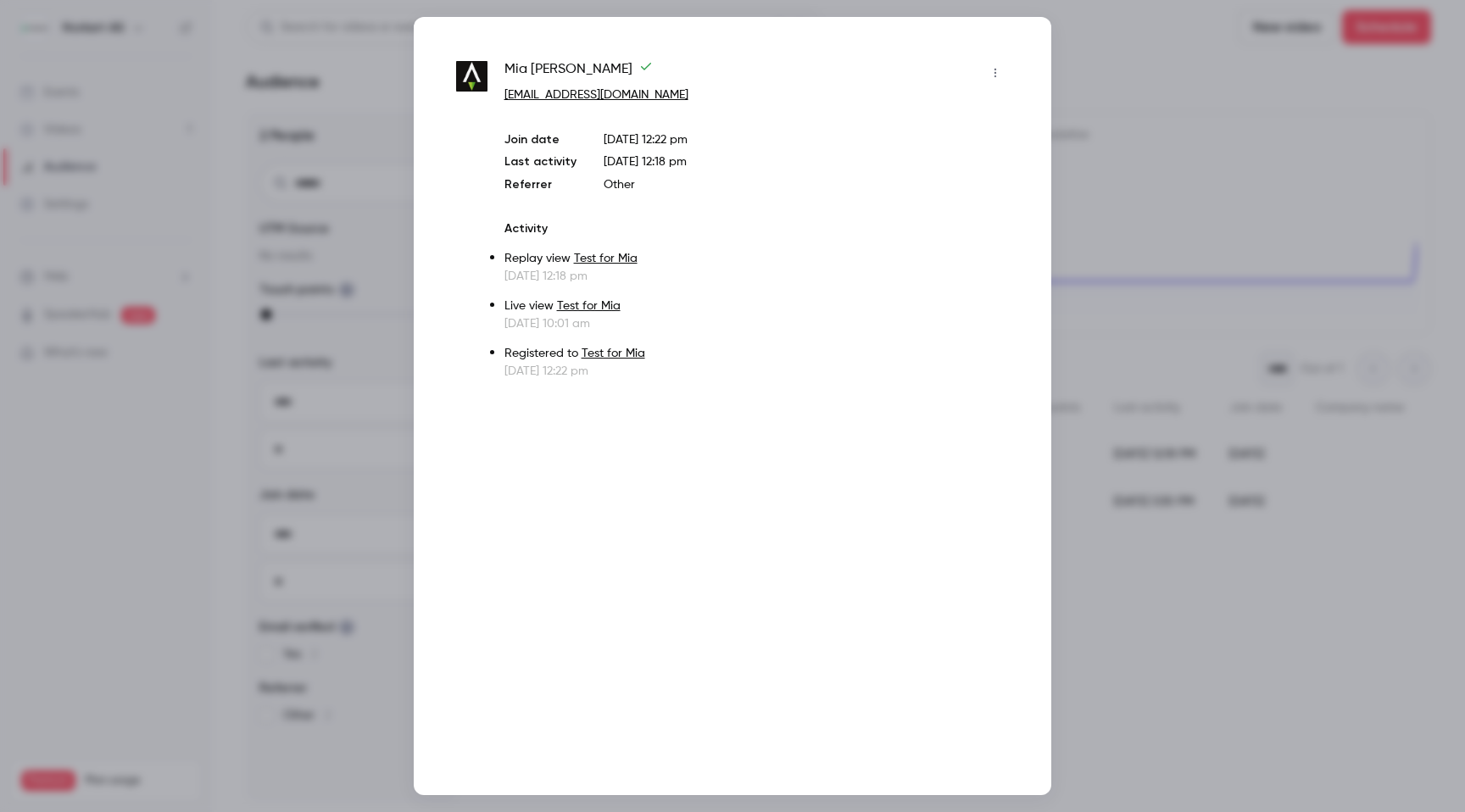
copy span "[EMAIL_ADDRESS][DOMAIN_NAME]"
click at [1203, 146] on div at bounding box center [732, 406] width 1465 height 812
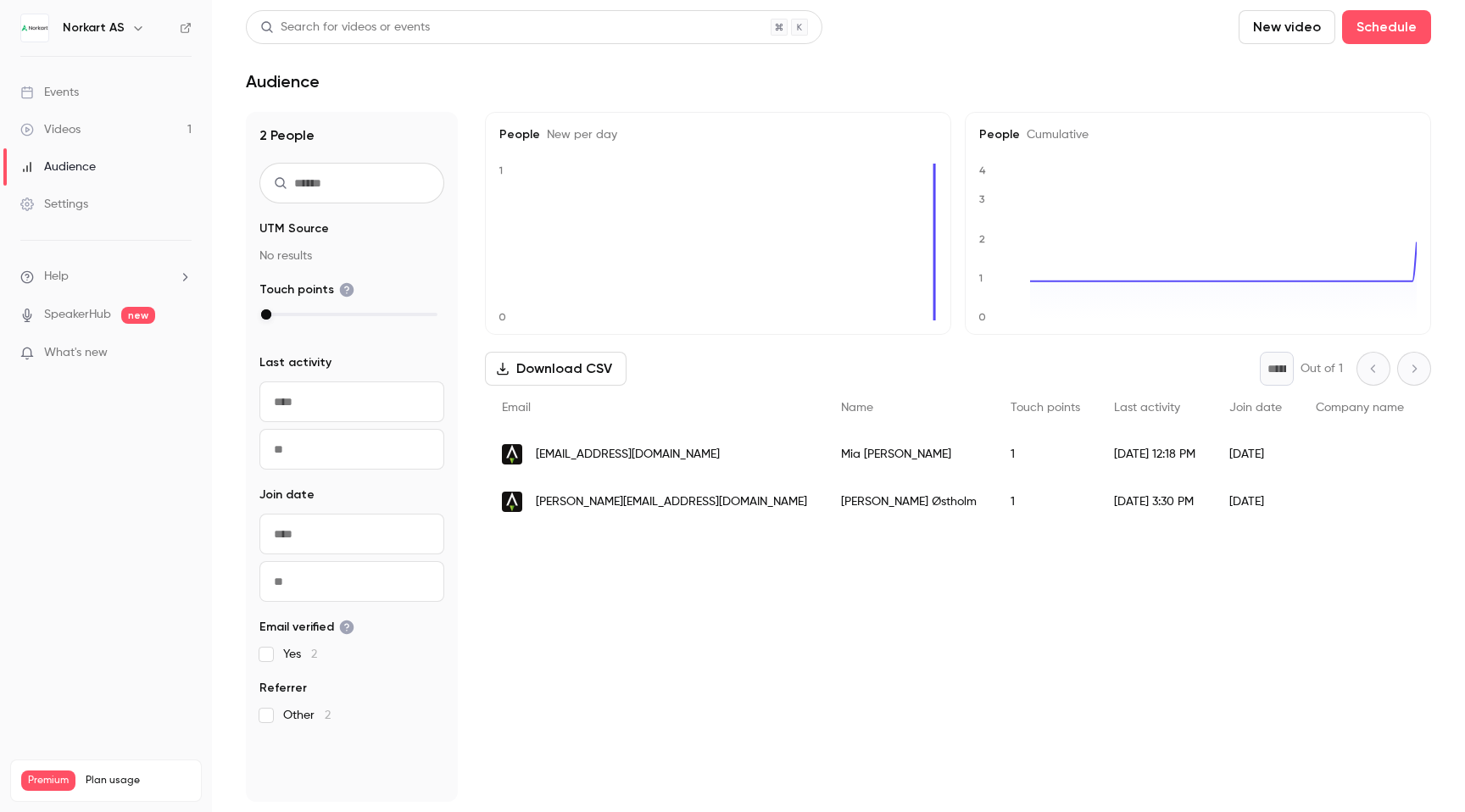
click at [92, 278] on li "Help" at bounding box center [106, 277] width 172 height 18
click at [323, 252] on link "Talk to [GEOGRAPHIC_DATA]" at bounding box center [312, 258] width 186 height 45
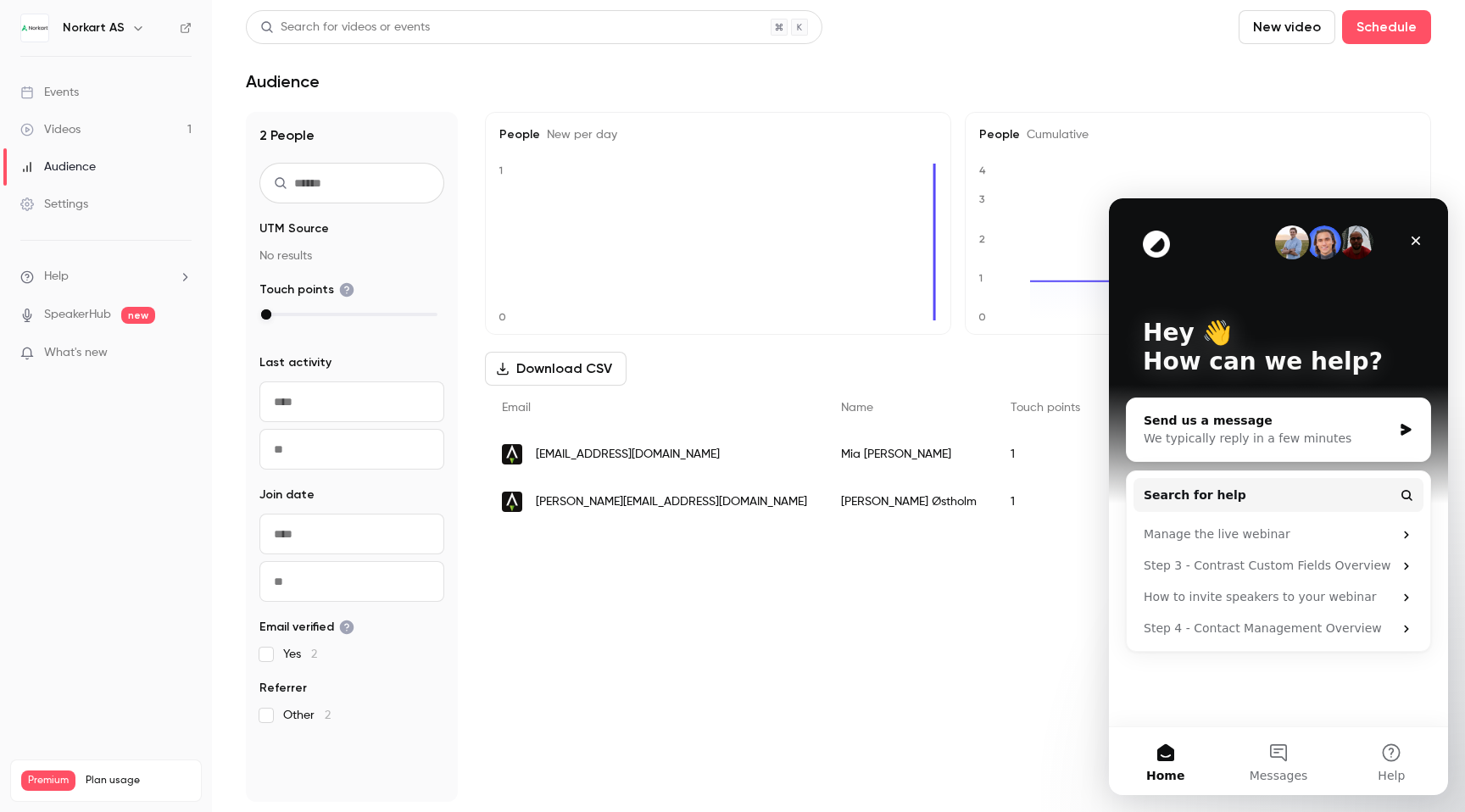
click at [1261, 443] on div "We typically reply in a few minutes" at bounding box center [1267, 438] width 248 height 18
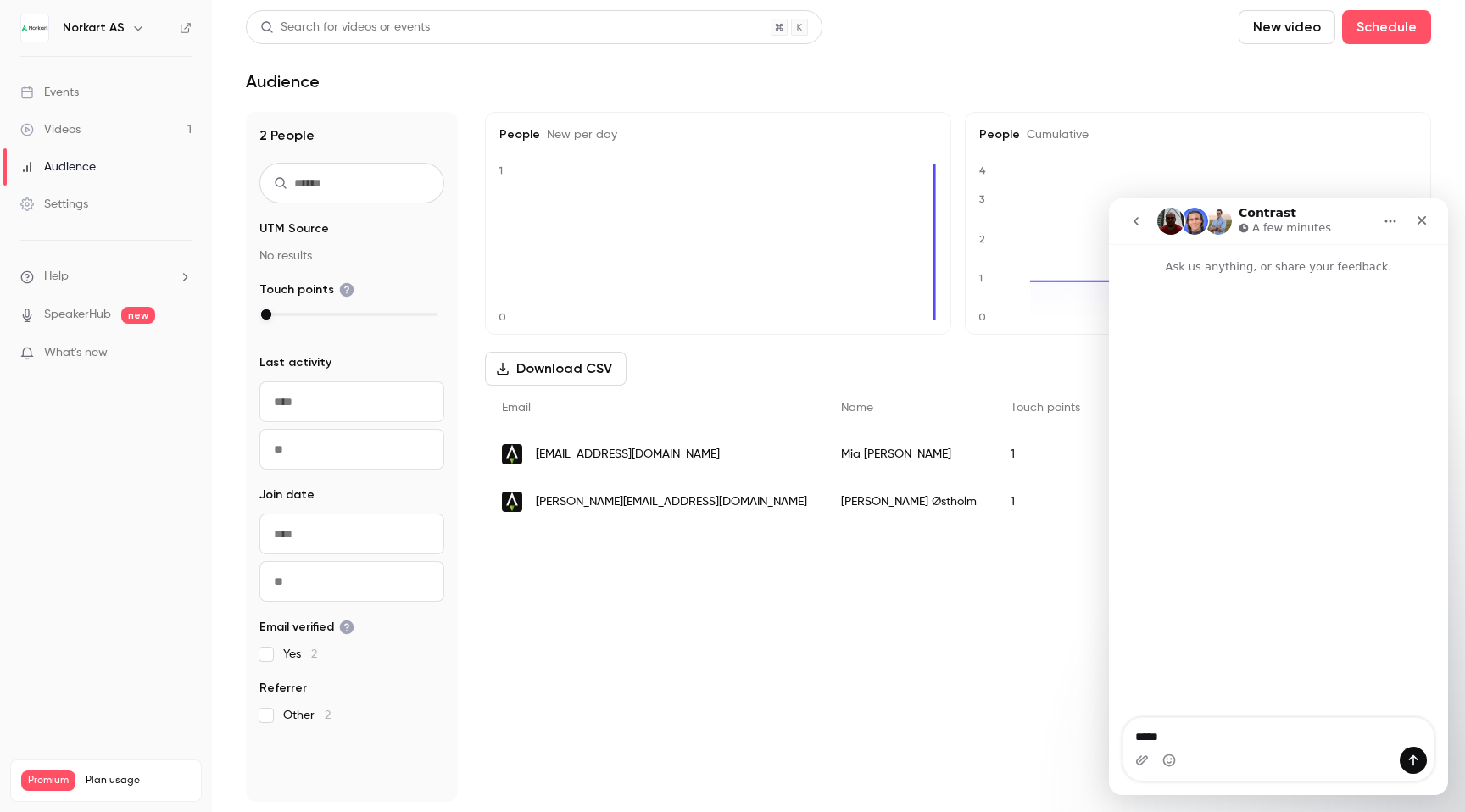
type textarea "*****"
click at [1145, 226] on button "go back" at bounding box center [1135, 221] width 32 height 32
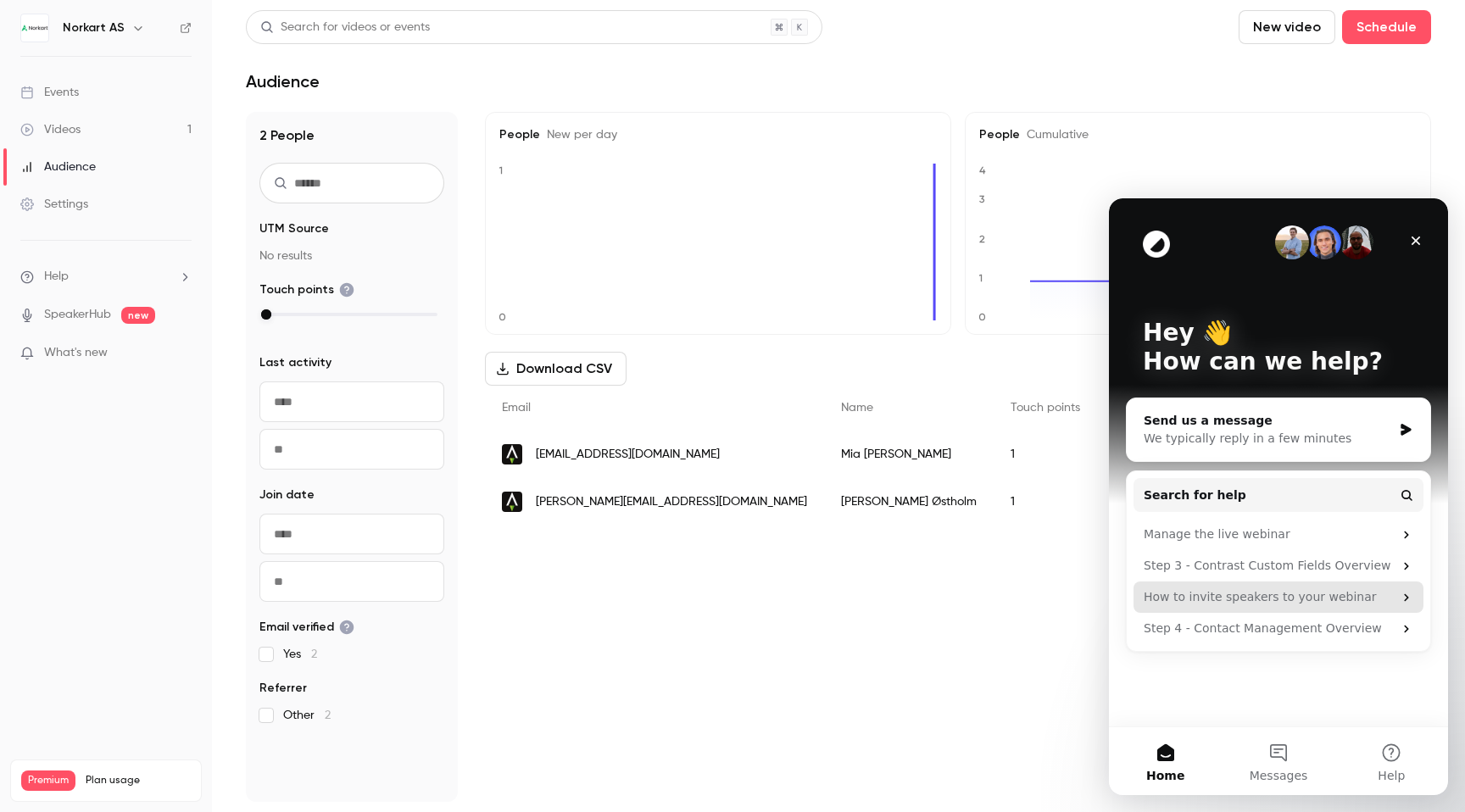
click at [1288, 605] on div "How to invite speakers to your webinar" at bounding box center [1267, 597] width 249 height 18
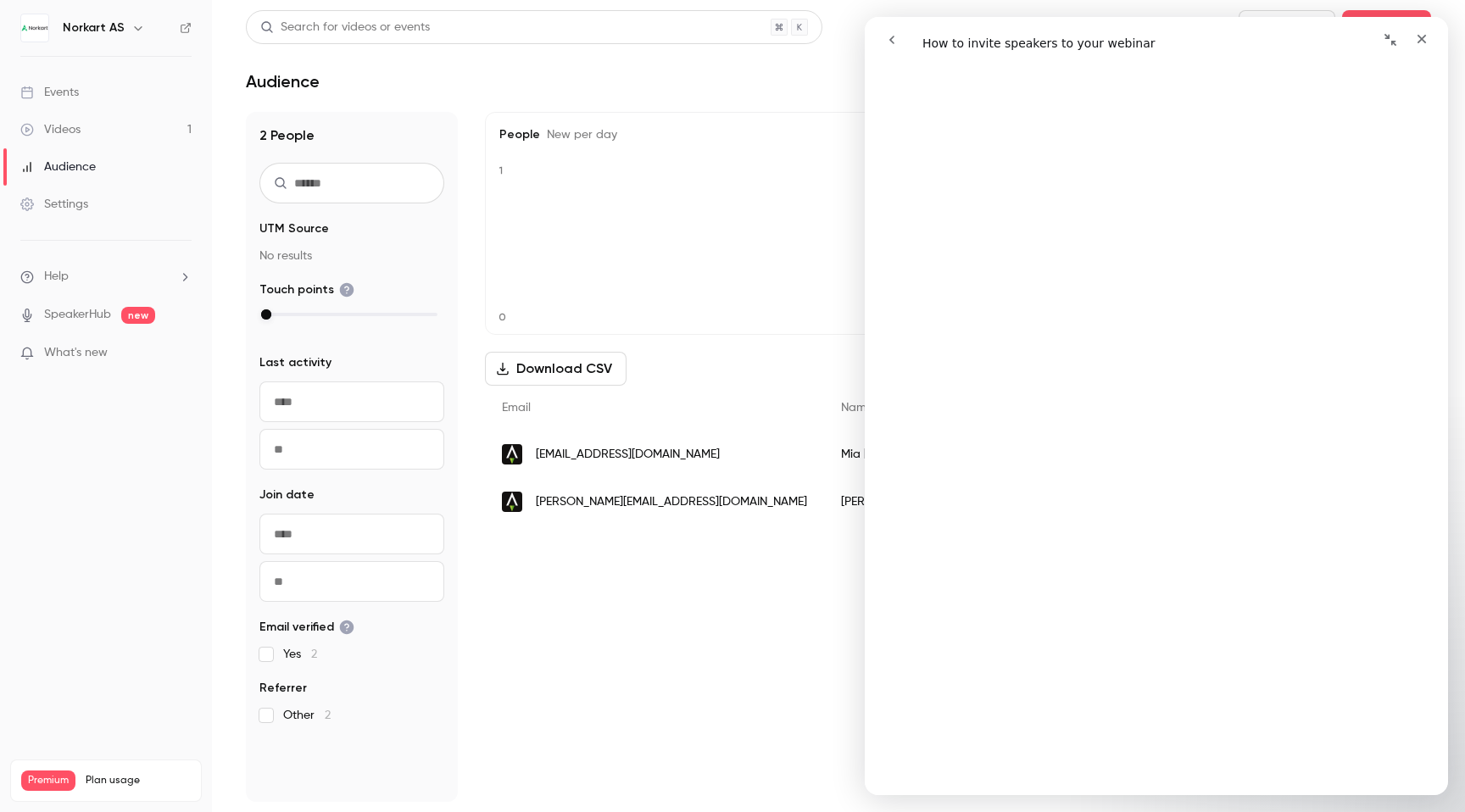
scroll to position [896, 0]
click at [777, 550] on div "People New per day 0 1 People Cumulative 0 1 2 3 4 Download CSV * Out of 1 Emai…" at bounding box center [958, 457] width 946 height 690
click at [1429, 28] on div "Close" at bounding box center [1421, 39] width 31 height 31
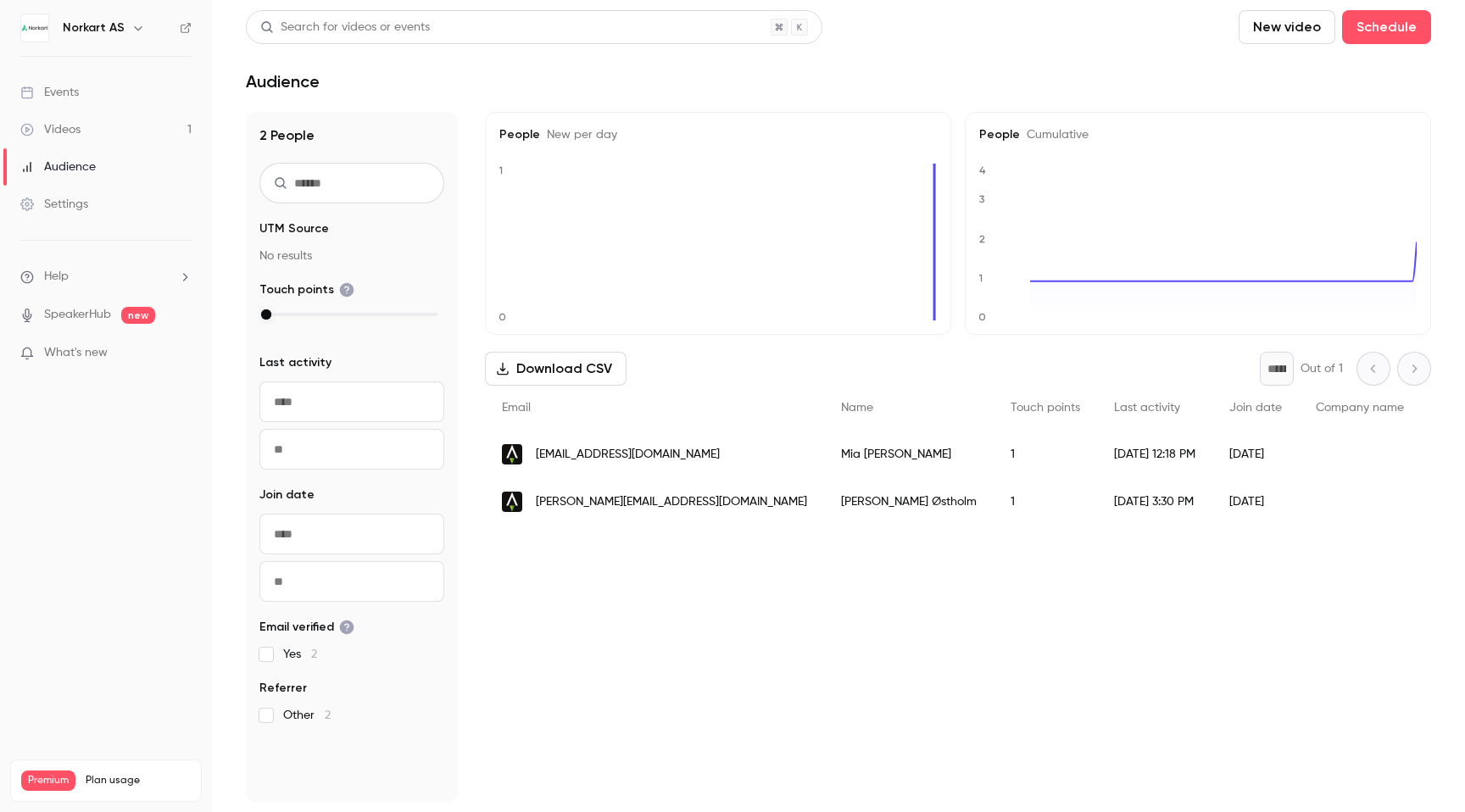
scroll to position [0, 0]
